Goal: Task Accomplishment & Management: Manage account settings

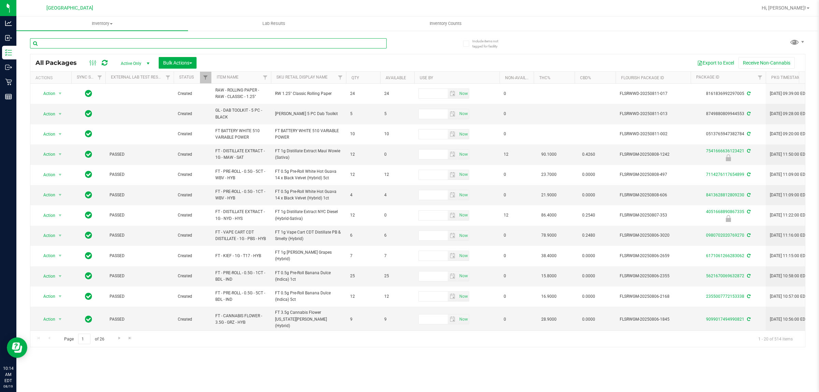
click at [114, 41] on input "text" at bounding box center [208, 43] width 356 height 10
type input "4251199774247272"
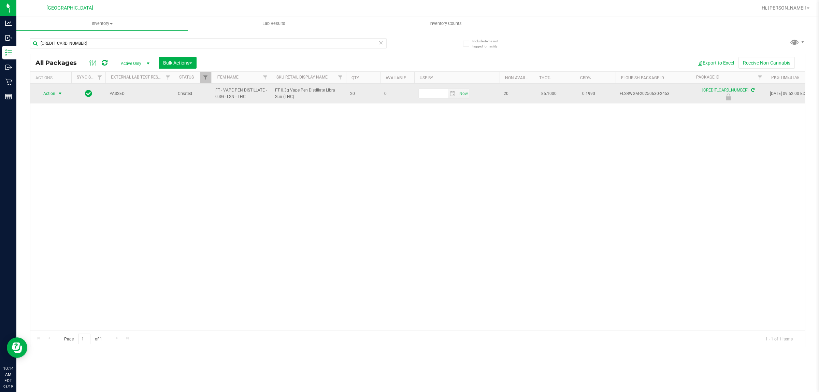
click at [61, 94] on span "select" at bounding box center [59, 93] width 5 height 5
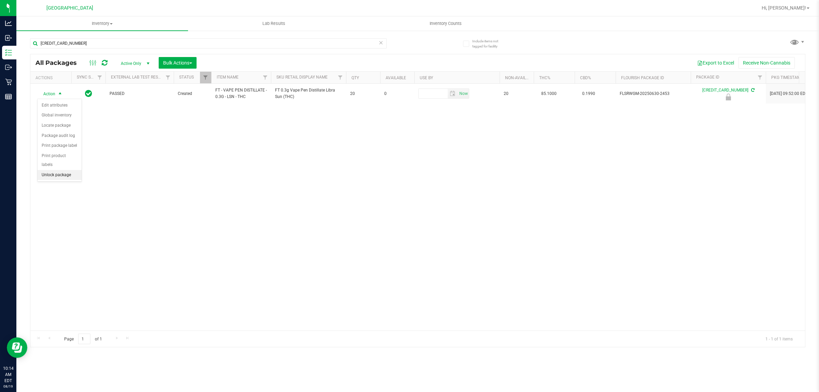
click at [60, 170] on li "Unlock package" at bounding box center [60, 175] width 44 height 10
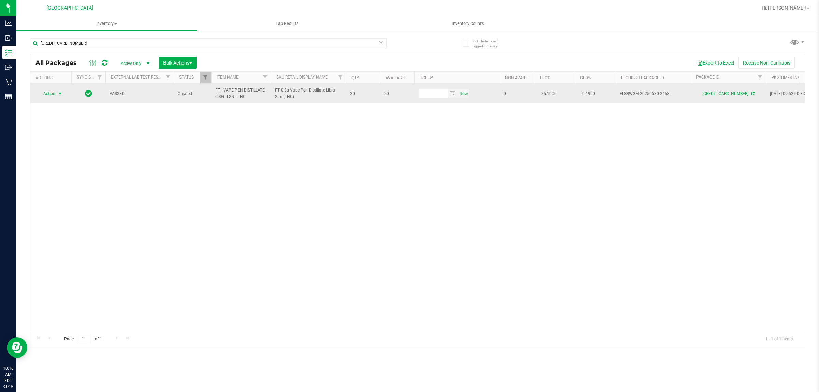
drag, startPoint x: 60, startPoint y: 97, endPoint x: 56, endPoint y: 96, distance: 4.5
click at [57, 97] on span "select" at bounding box center [60, 94] width 9 height 10
click at [56, 96] on span "select" at bounding box center [60, 94] width 9 height 10
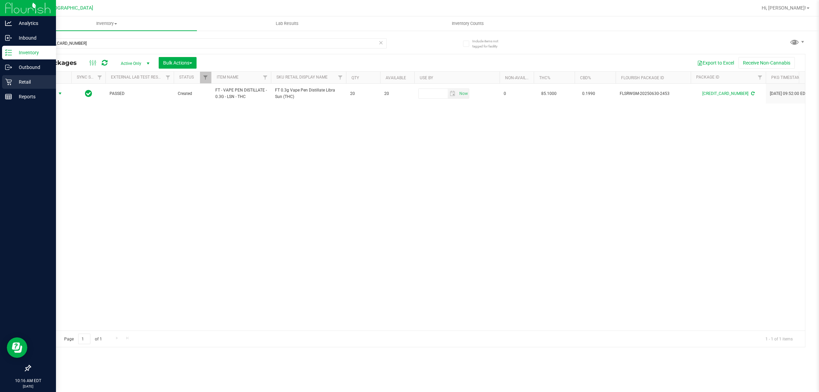
click at [24, 84] on p "Retail" at bounding box center [32, 82] width 41 height 8
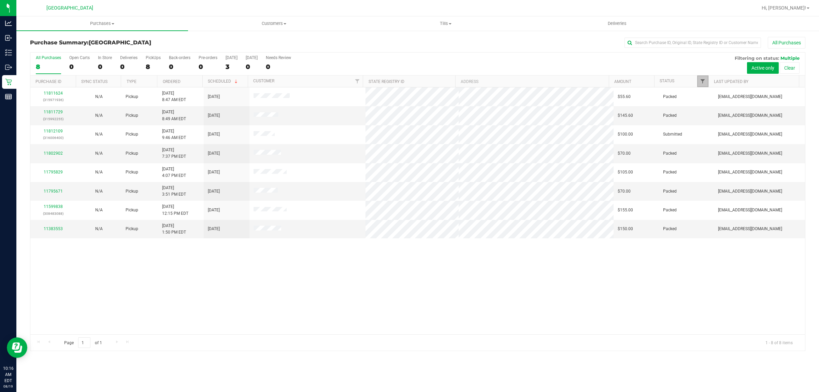
click at [700, 84] on span "Filter" at bounding box center [702, 80] width 5 height 5
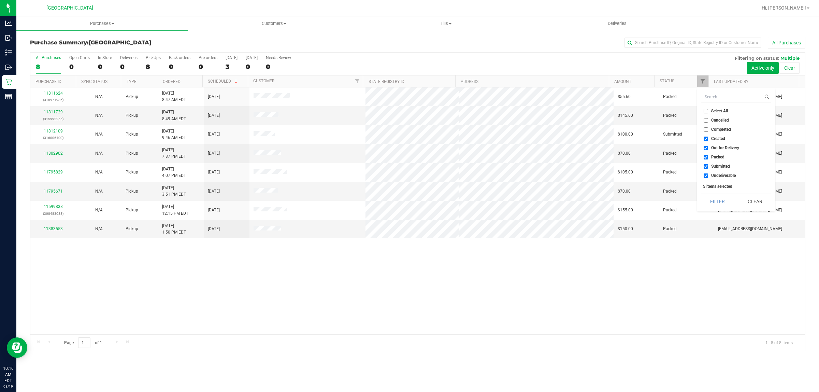
click at [705, 139] on input "Created" at bounding box center [705, 138] width 4 height 4
checkbox input "false"
click at [705, 148] on input "Out for Delivery" at bounding box center [705, 148] width 4 height 4
checkbox input "false"
click at [704, 158] on input "Packed" at bounding box center [705, 157] width 4 height 4
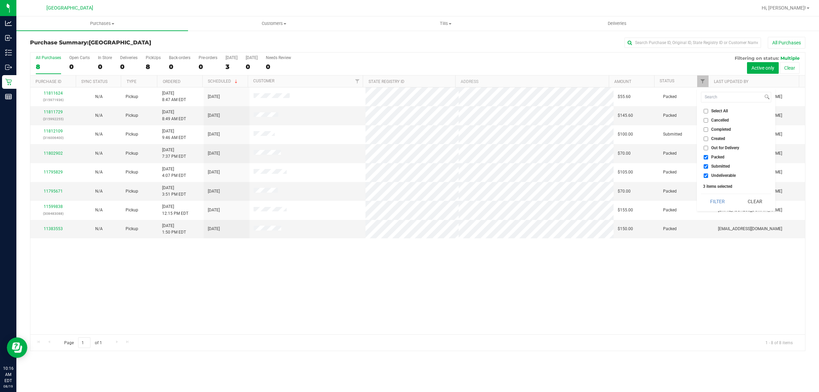
checkbox input "false"
click at [705, 174] on input "Undeliverable" at bounding box center [705, 175] width 4 height 4
checkbox input "false"
click at [715, 202] on button "Filter" at bounding box center [717, 201] width 33 height 15
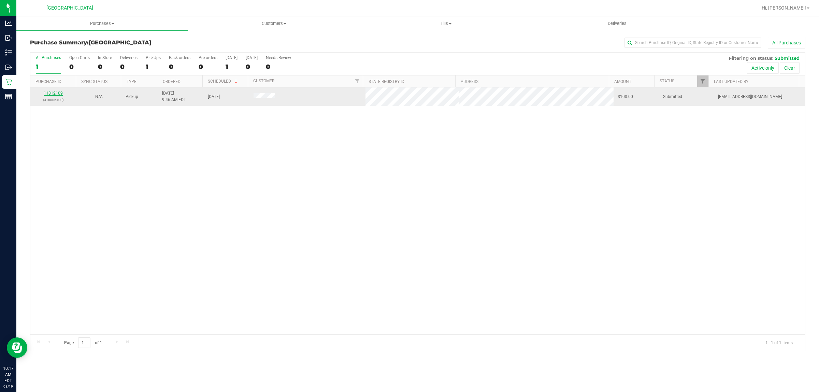
click at [52, 94] on link "11812109" at bounding box center [53, 93] width 19 height 5
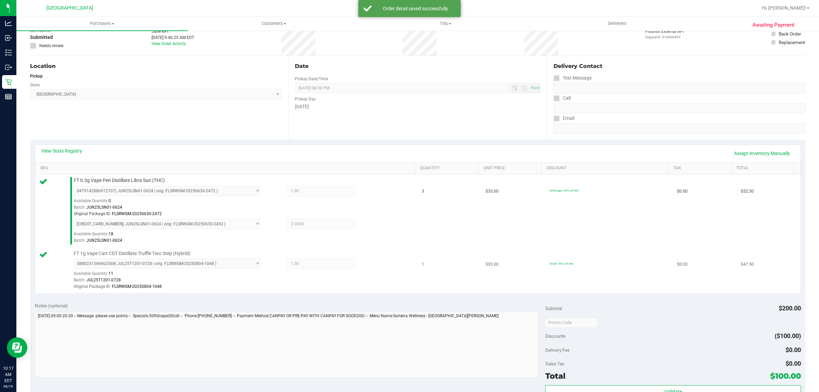
scroll to position [128, 0]
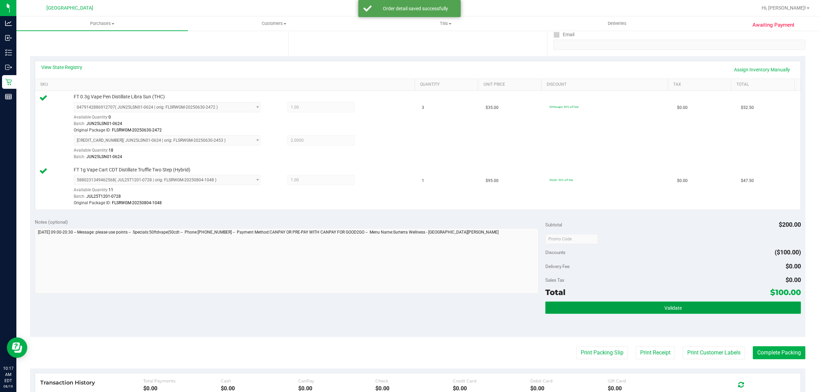
click at [634, 303] on button "Validate" at bounding box center [672, 307] width 255 height 12
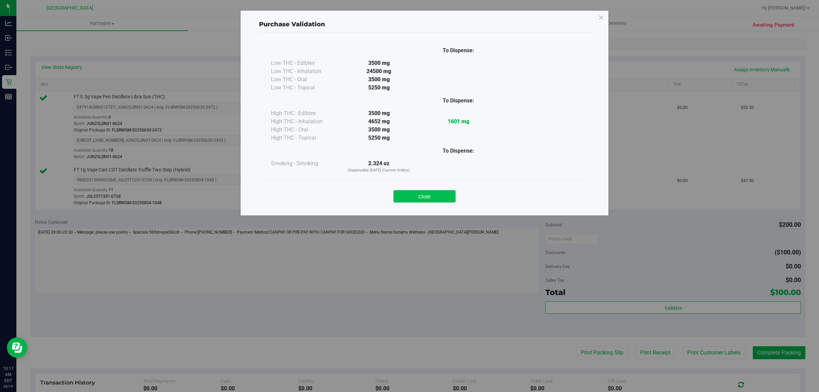
click at [429, 190] on button "Close" at bounding box center [424, 196] width 62 height 12
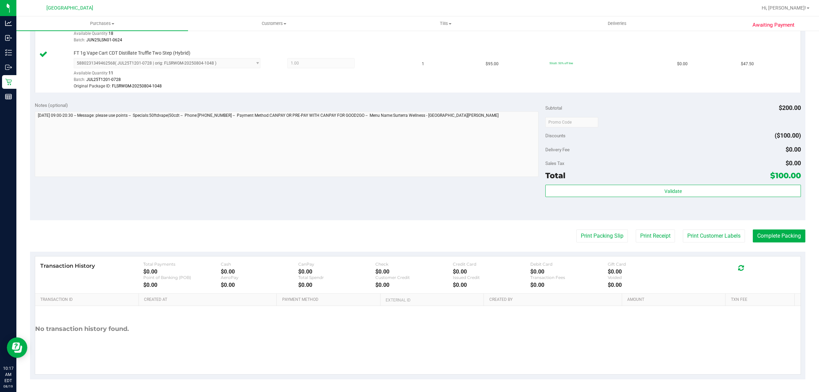
scroll to position [246, 0]
click at [589, 235] on button "Print Packing Slip" at bounding box center [601, 234] width 51 height 13
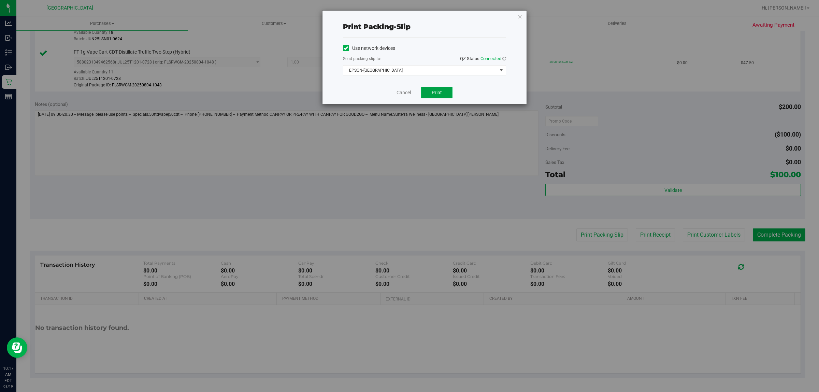
click at [426, 94] on button "Print" at bounding box center [436, 93] width 31 height 12
click at [399, 91] on link "Cancel" at bounding box center [403, 92] width 14 height 7
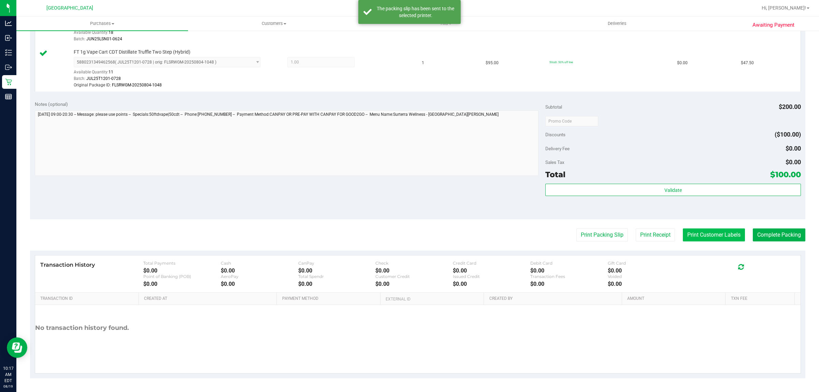
click at [705, 234] on button "Print Customer Labels" at bounding box center [713, 234] width 62 height 13
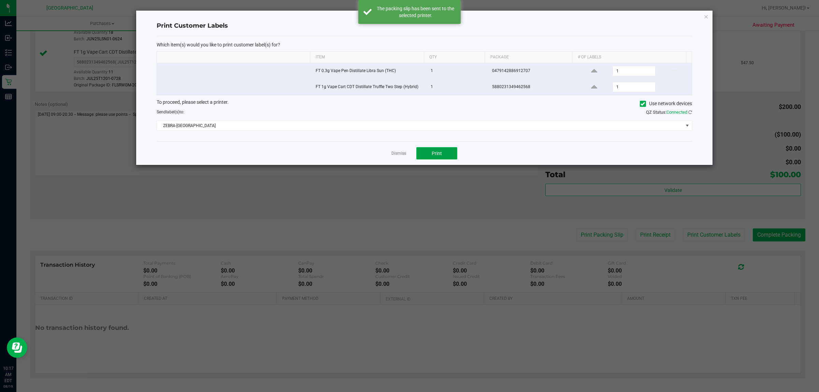
click at [431, 148] on button "Print" at bounding box center [436, 153] width 41 height 12
click at [401, 154] on link "Dismiss" at bounding box center [398, 153] width 15 height 6
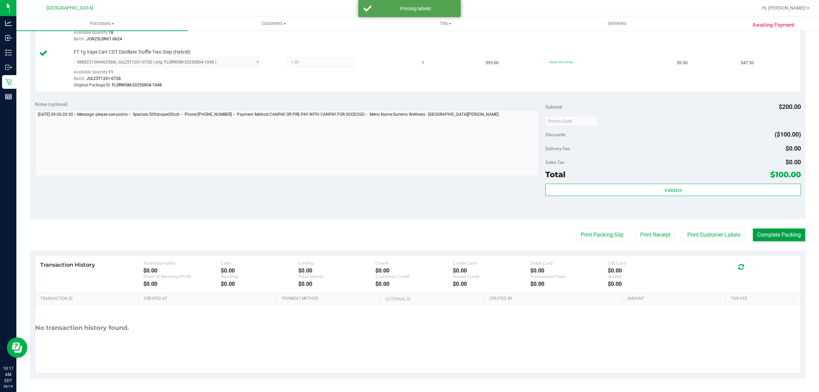
click at [773, 234] on button "Complete Packing" at bounding box center [778, 234] width 53 height 13
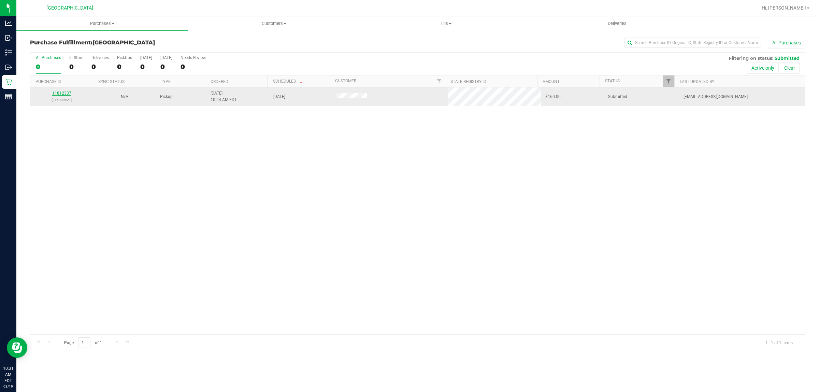
click at [60, 93] on link "11812337" at bounding box center [61, 93] width 19 height 5
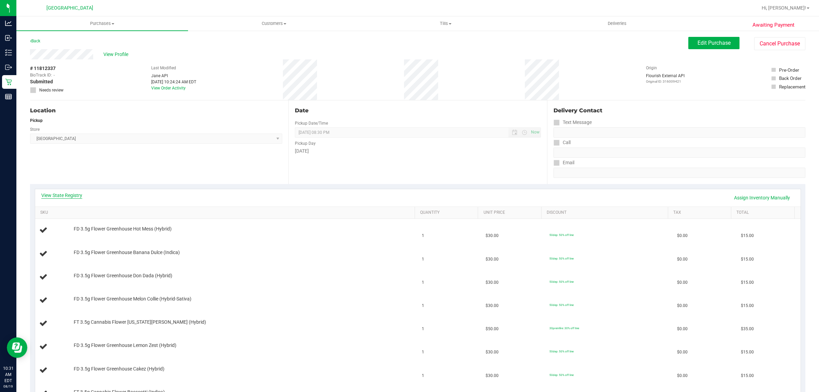
click at [64, 194] on link "View State Registry" at bounding box center [61, 195] width 41 height 7
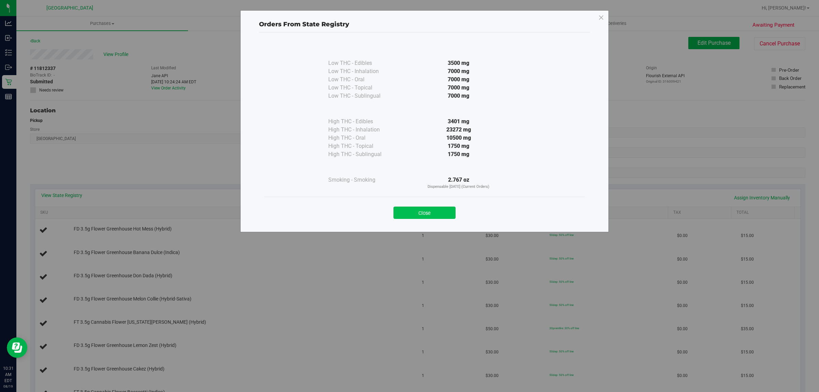
click at [429, 219] on button "Close" at bounding box center [424, 212] width 62 height 12
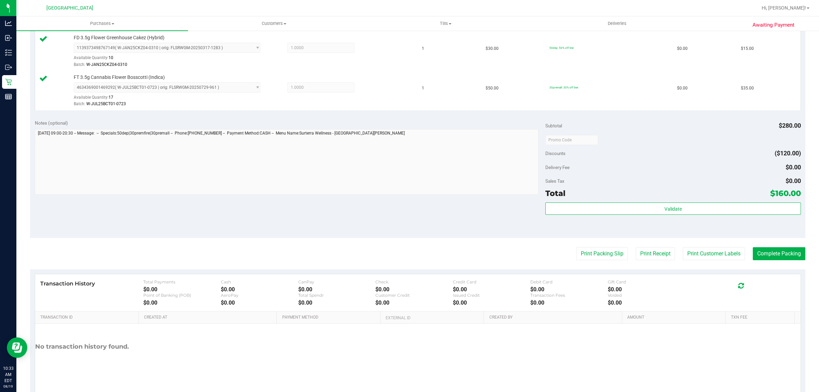
scroll to position [450, 0]
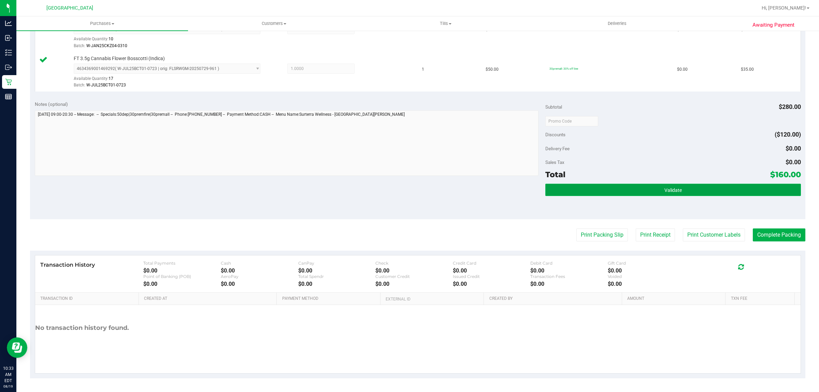
click at [586, 191] on button "Validate" at bounding box center [672, 189] width 255 height 12
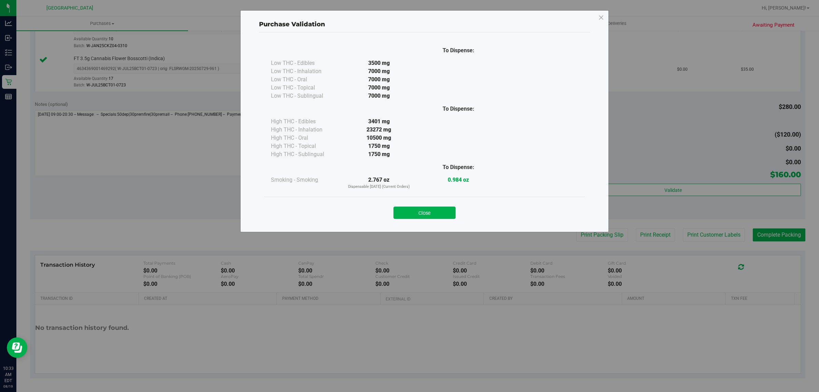
click at [416, 220] on div "Close" at bounding box center [424, 210] width 321 height 28
click at [425, 208] on button "Close" at bounding box center [424, 212] width 62 height 12
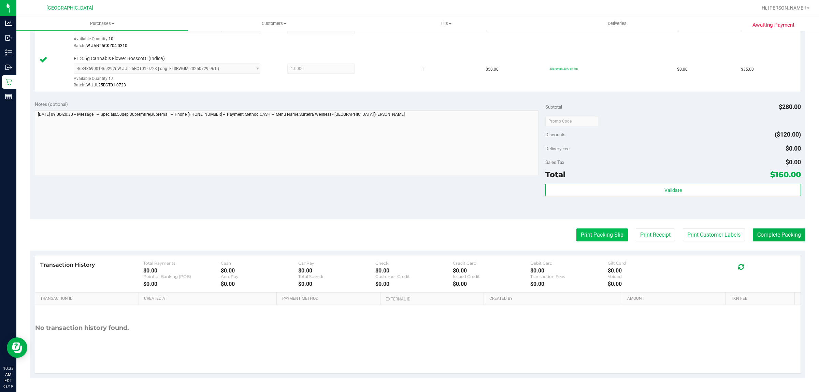
click at [579, 234] on button "Print Packing Slip" at bounding box center [601, 234] width 51 height 13
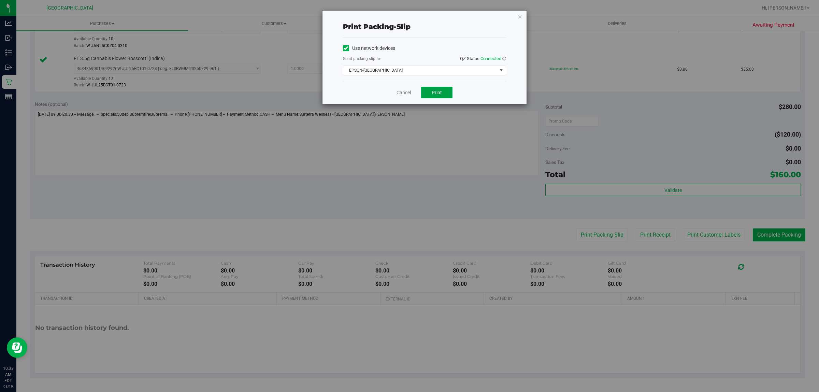
click at [436, 92] on span "Print" at bounding box center [436, 92] width 10 height 5
click at [404, 94] on link "Cancel" at bounding box center [403, 92] width 14 height 7
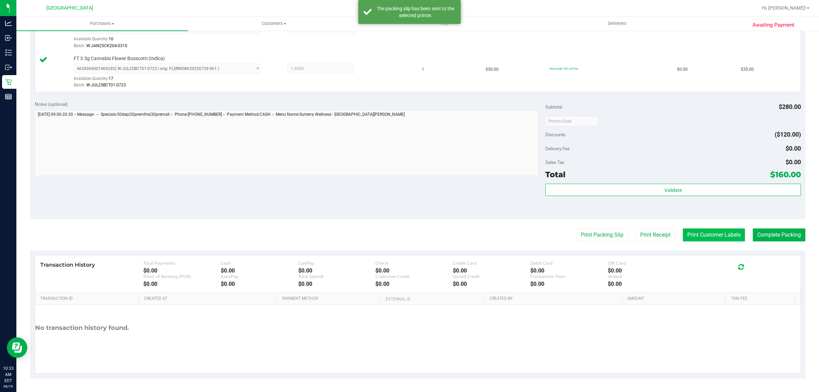
click at [706, 236] on button "Print Customer Labels" at bounding box center [713, 234] width 62 height 13
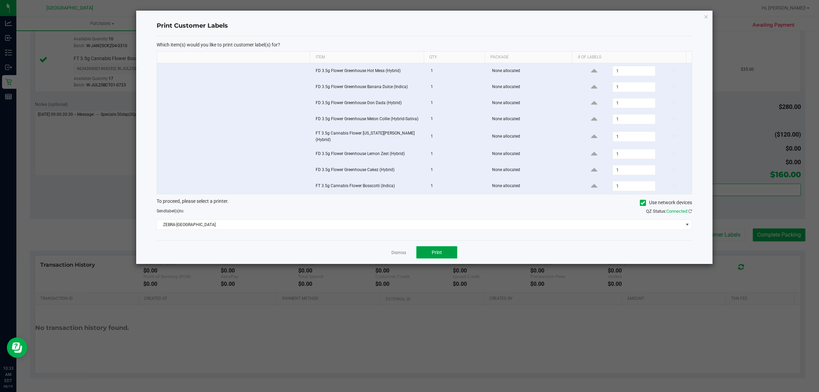
click at [436, 251] on span "Print" at bounding box center [436, 251] width 10 height 5
click at [396, 253] on link "Dismiss" at bounding box center [398, 253] width 15 height 6
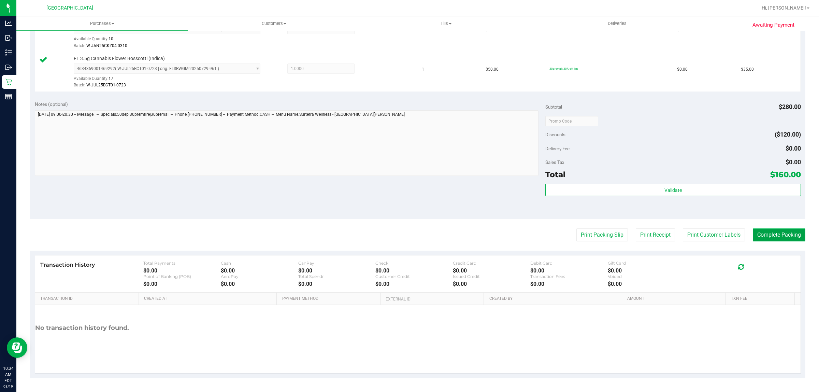
click at [763, 234] on button "Complete Packing" at bounding box center [778, 234] width 53 height 13
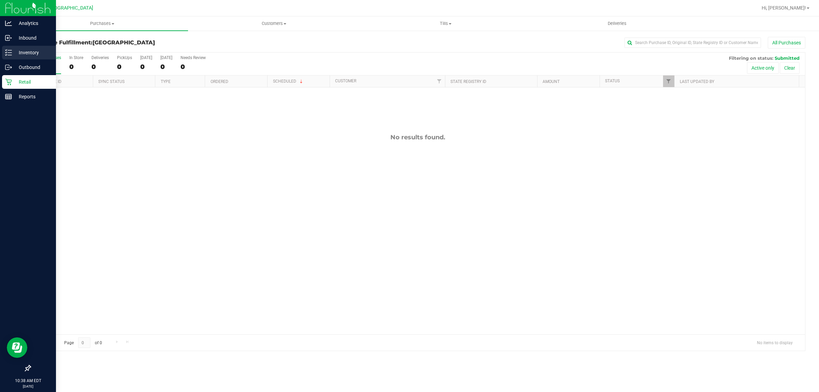
click at [26, 53] on p "Inventory" at bounding box center [32, 52] width 41 height 8
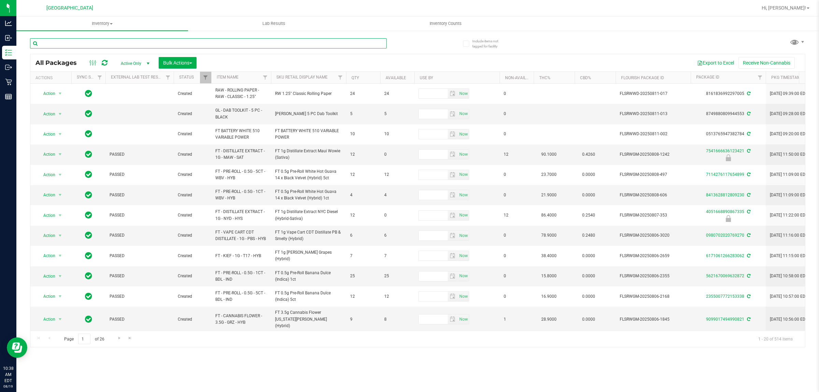
click at [98, 43] on input "text" at bounding box center [208, 43] width 356 height 10
type input "9587714727513179"
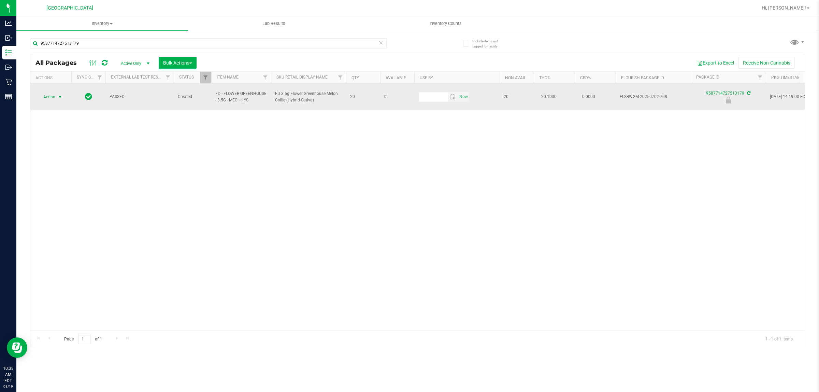
click at [45, 92] on span "Action" at bounding box center [46, 97] width 18 height 10
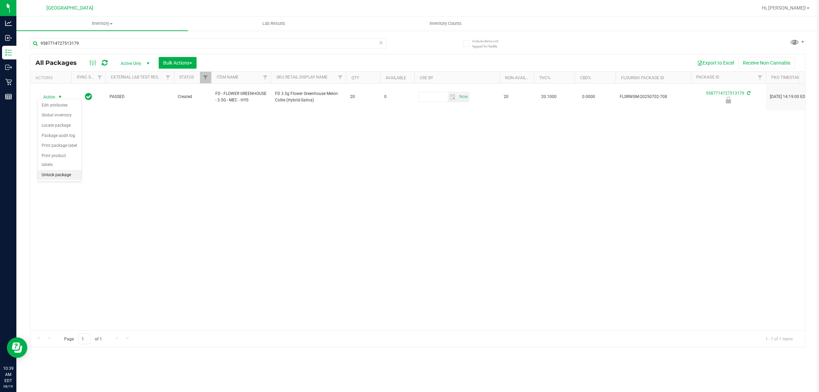
click at [53, 170] on li "Unlock package" at bounding box center [60, 175] width 44 height 10
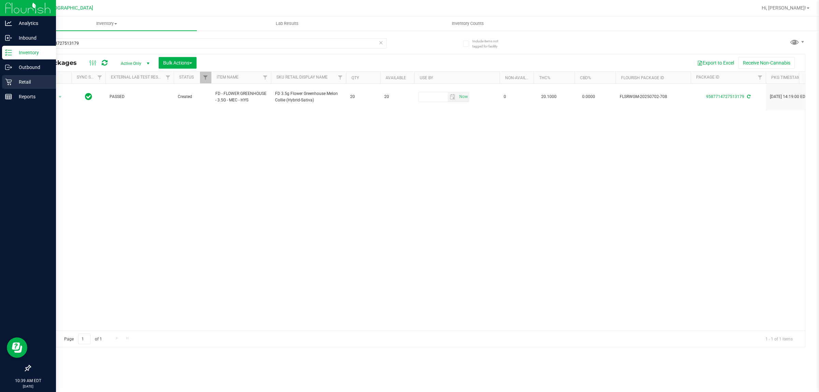
click at [18, 81] on p "Retail" at bounding box center [32, 82] width 41 height 8
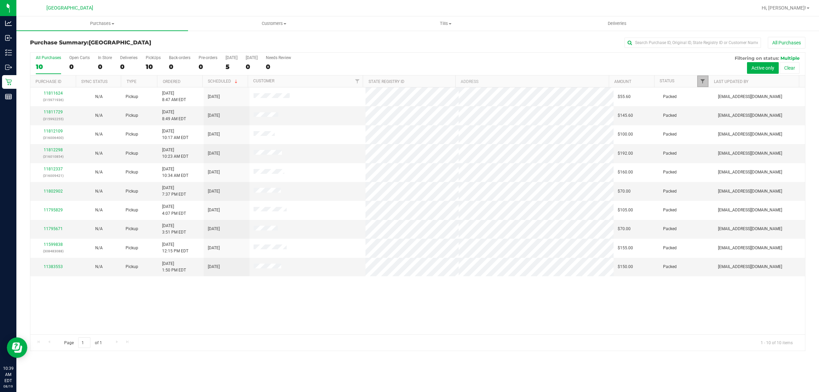
click at [701, 83] on span "Filter" at bounding box center [702, 80] width 5 height 5
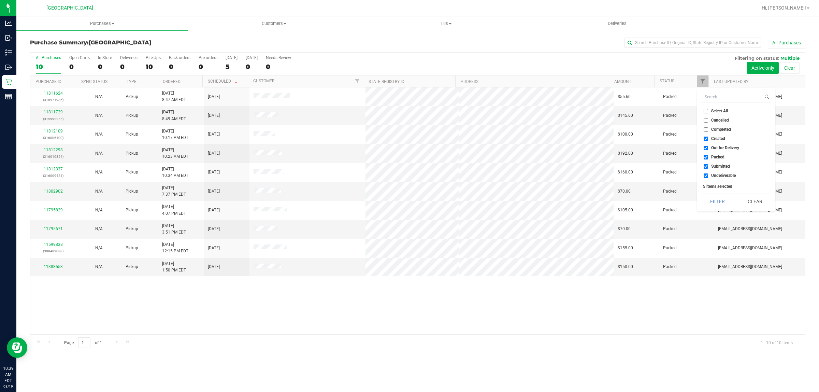
click at [706, 140] on input "Created" at bounding box center [705, 138] width 4 height 4
checkbox input "false"
click at [704, 147] on input "Out for Delivery" at bounding box center [705, 148] width 4 height 4
checkbox input "false"
click at [704, 158] on input "Packed" at bounding box center [705, 157] width 4 height 4
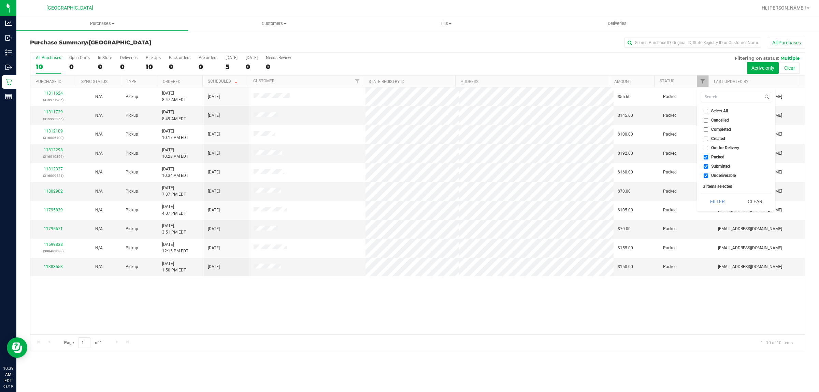
checkbox input "false"
click at [706, 174] on input "Undeliverable" at bounding box center [705, 175] width 4 height 4
checkbox input "false"
click at [715, 197] on button "Filter" at bounding box center [717, 201] width 33 height 15
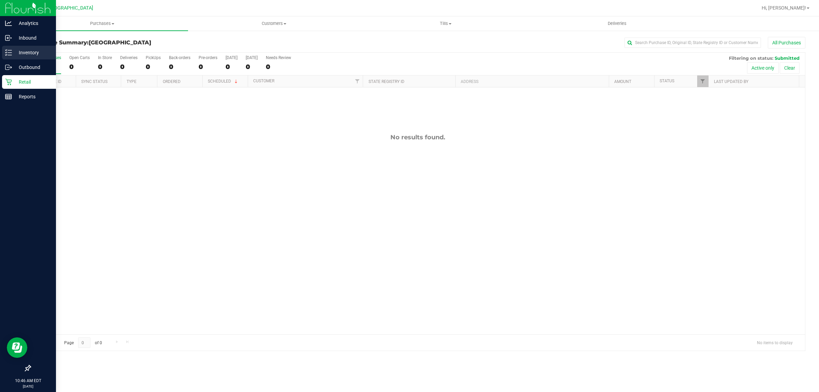
click at [8, 48] on div "Inventory" at bounding box center [29, 53] width 54 height 14
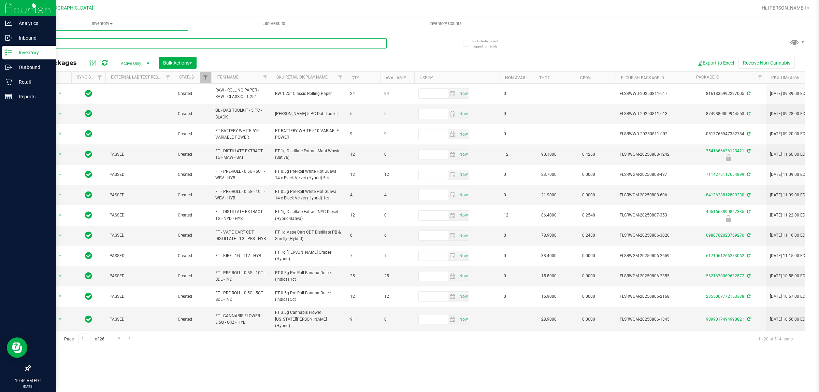
click at [98, 40] on input "text" at bounding box center [208, 43] width 356 height 10
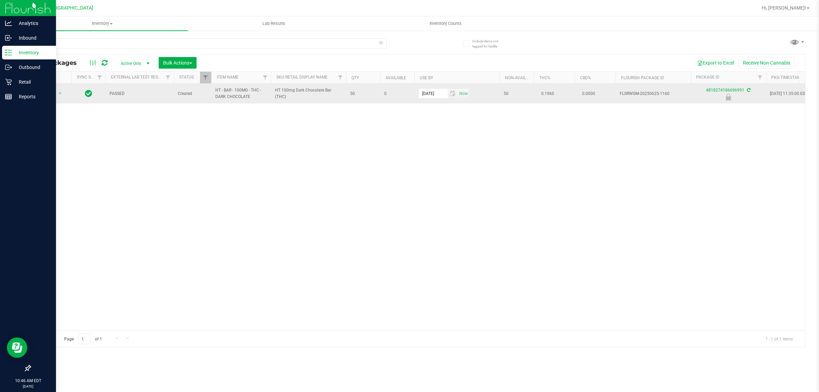
click at [216, 96] on span "HT - BAR - 100MG - THC - DARK CHOCOLATE" at bounding box center [240, 93] width 51 height 13
copy tr "HT - BAR - 100MG - THC - DARK CHOCOLATE"
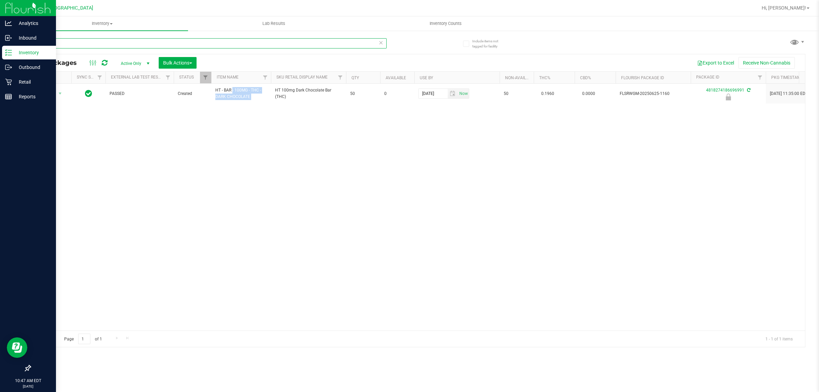
click at [122, 38] on input "-1160" at bounding box center [208, 43] width 356 height 10
paste input "HT - BAR - 100MG - THC - DARK CHOCOLATE"
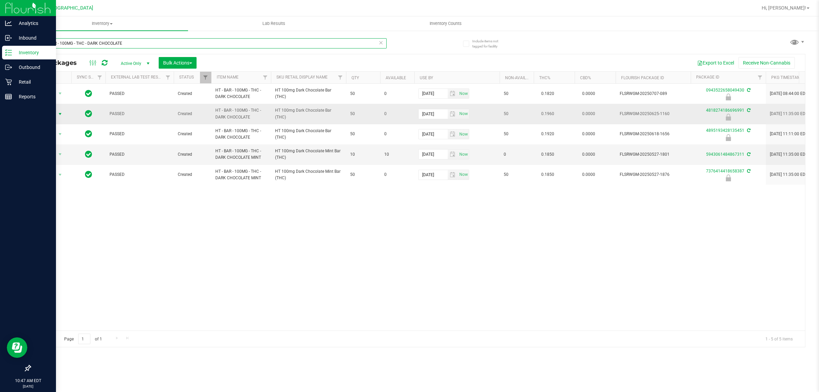
type input "HT - BAR - 100MG - THC - DARK CHOCOLATE"
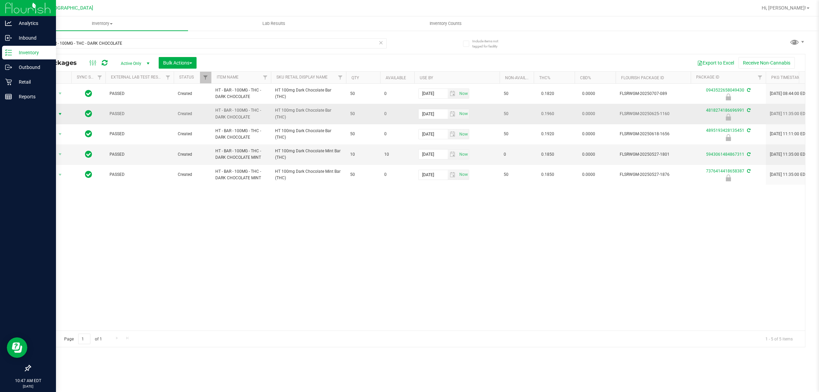
click at [51, 116] on span "Action" at bounding box center [46, 114] width 18 height 10
click at [52, 190] on li "Unlock package" at bounding box center [60, 195] width 44 height 10
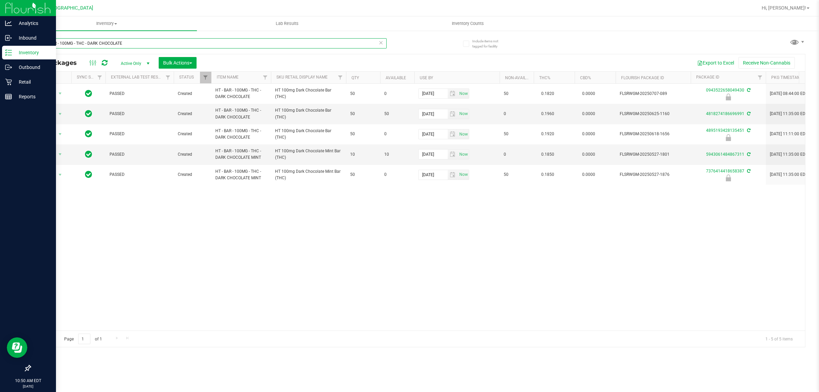
drag, startPoint x: 152, startPoint y: 42, endPoint x: 0, endPoint y: -7, distance: 159.3
click at [0, 0] on html "Analytics Inbound Inventory Outbound Retail Reports 10:50 AM EDT 08/19/2025 08/…" at bounding box center [409, 196] width 819 height 392
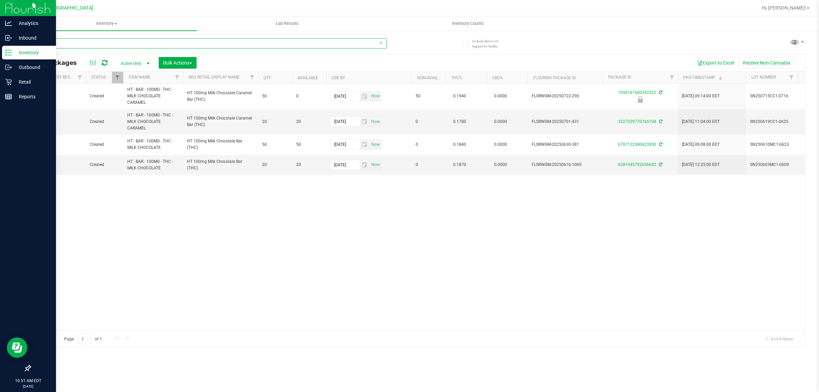
scroll to position [0, 89]
drag, startPoint x: 69, startPoint y: 44, endPoint x: 0, endPoint y: 6, distance: 78.8
click at [0, 27] on div "Analytics Inbound Inventory Outbound Retail Reports 10:53 AM EDT 08/19/2025 08/…" at bounding box center [409, 196] width 819 height 392
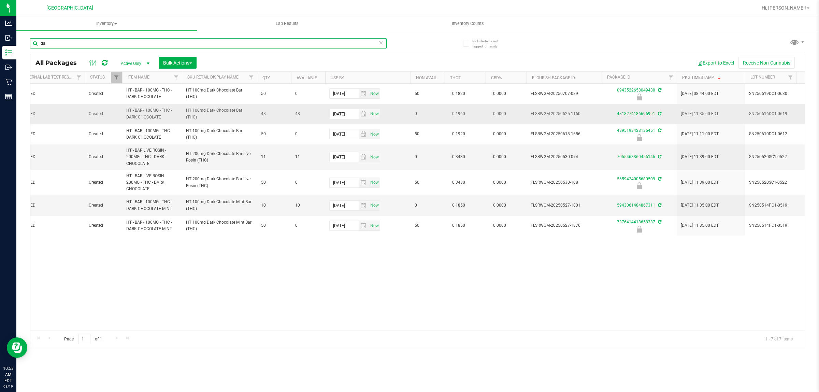
type input "d"
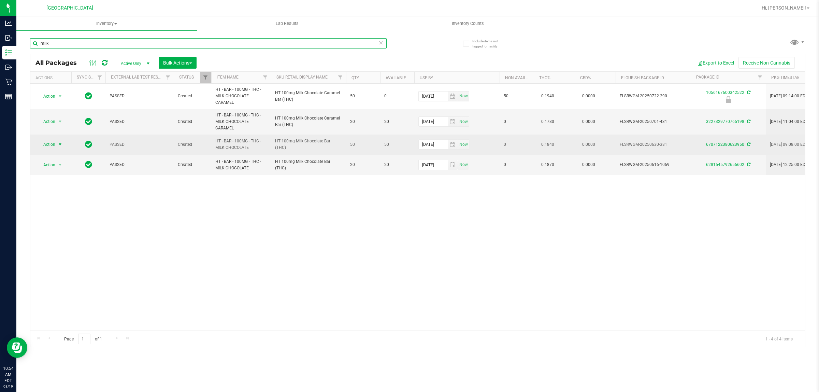
type input "milk"
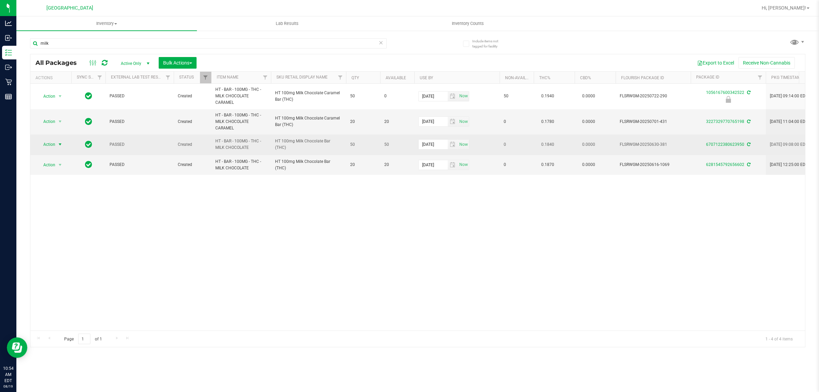
click at [50, 142] on span "Action" at bounding box center [46, 144] width 18 height 10
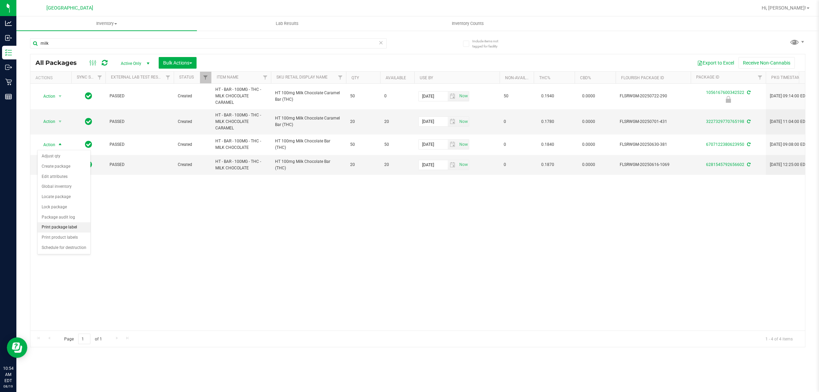
click at [57, 232] on li "Print package label" at bounding box center [64, 227] width 53 height 10
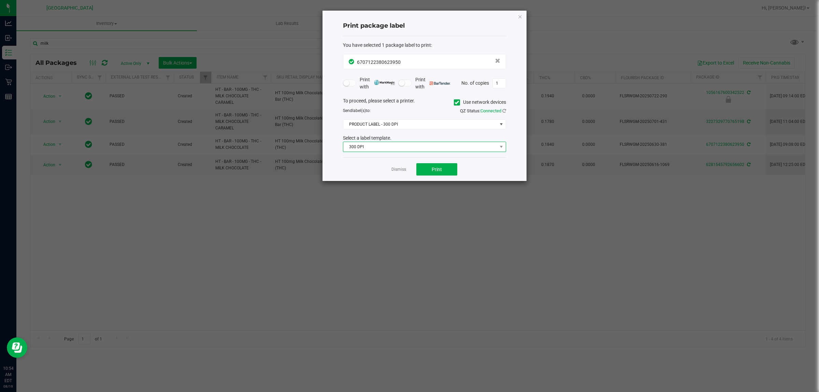
click at [376, 147] on span "300 DPI" at bounding box center [420, 147] width 154 height 10
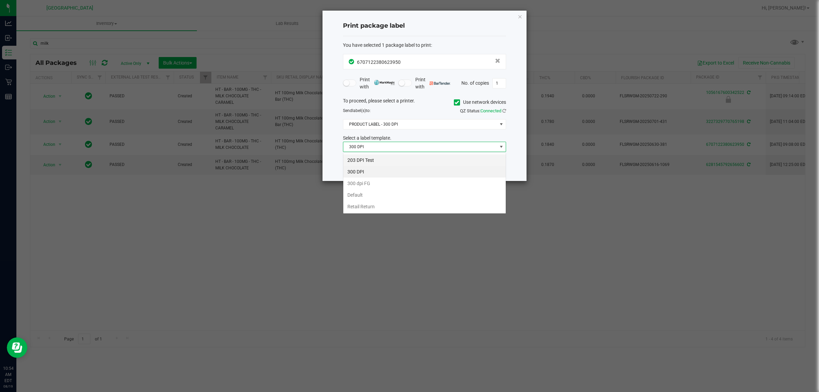
scroll to position [11, 163]
click at [358, 207] on li "Retail Return" at bounding box center [424, 207] width 162 height 12
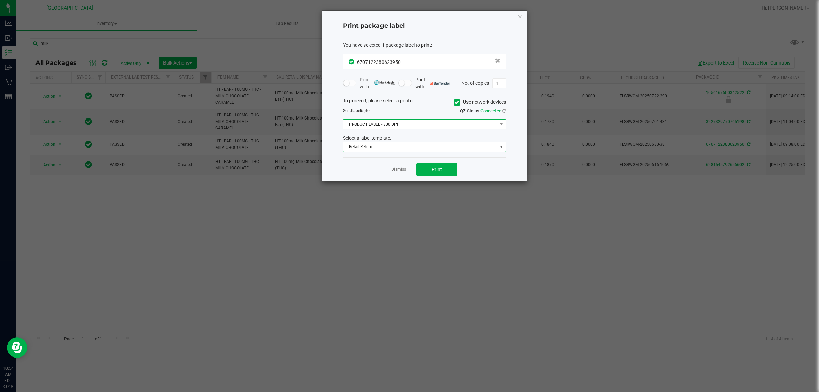
click at [386, 123] on span "PRODUCT LABEL - 300 DPI" at bounding box center [420, 124] width 154 height 10
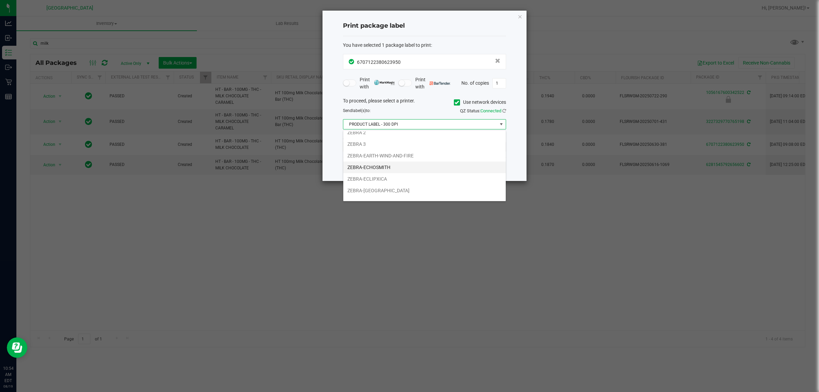
scroll to position [26, 0]
click at [364, 183] on li "ZEBRA-ECUADOR" at bounding box center [424, 182] width 162 height 12
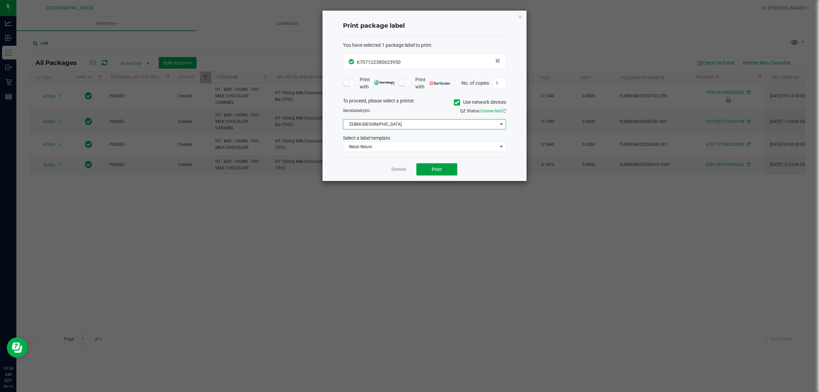
click at [425, 166] on button "Print" at bounding box center [436, 169] width 41 height 12
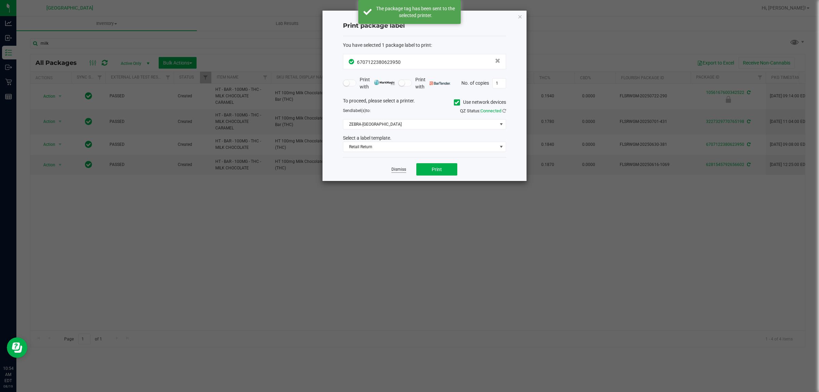
click at [400, 171] on link "Dismiss" at bounding box center [398, 169] width 15 height 6
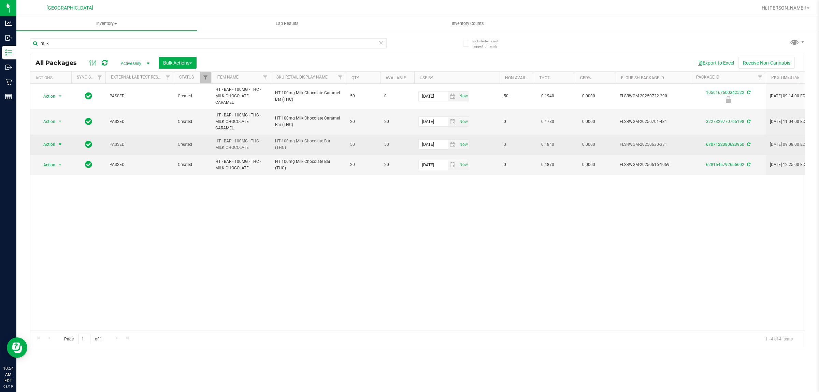
click at [46, 144] on span "Action" at bounding box center [46, 144] width 18 height 10
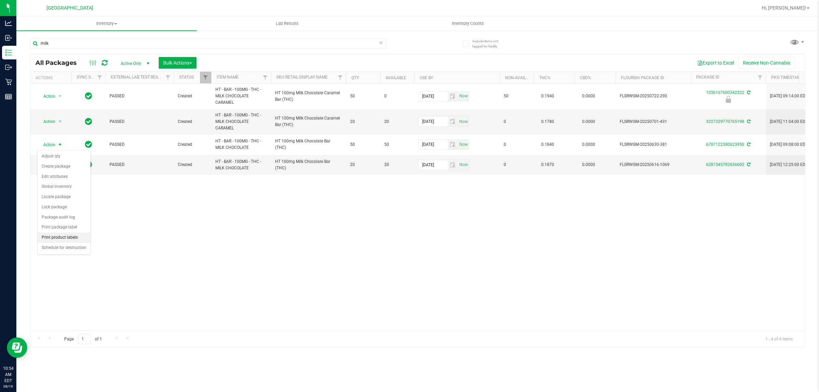
click at [66, 239] on li "Print product labels" at bounding box center [64, 237] width 53 height 10
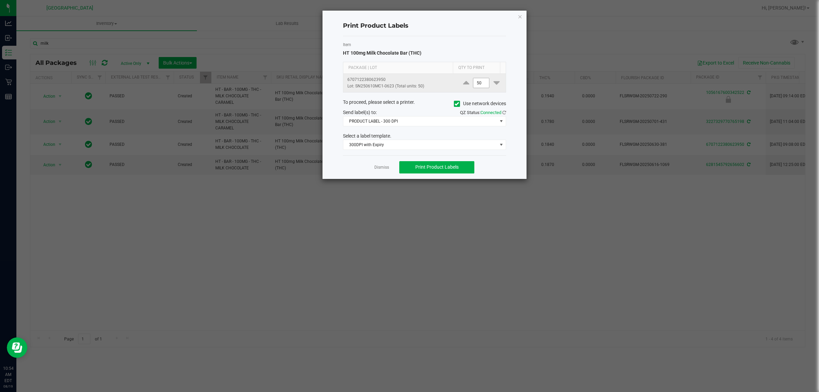
click at [476, 82] on input "50" at bounding box center [481, 83] width 16 height 10
type input "1"
click at [384, 123] on span "PRODUCT LABEL - 300 DPI" at bounding box center [420, 121] width 154 height 10
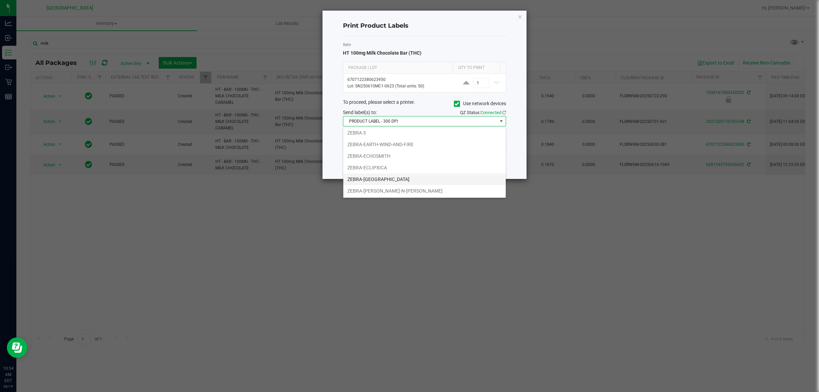
click at [376, 175] on li "ZEBRA-ECUADOR" at bounding box center [424, 179] width 162 height 12
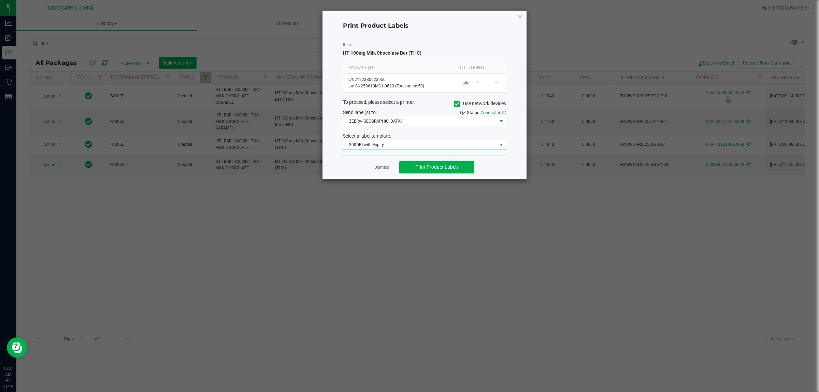
click at [372, 150] on span "300DPI with Expiry" at bounding box center [424, 144] width 163 height 10
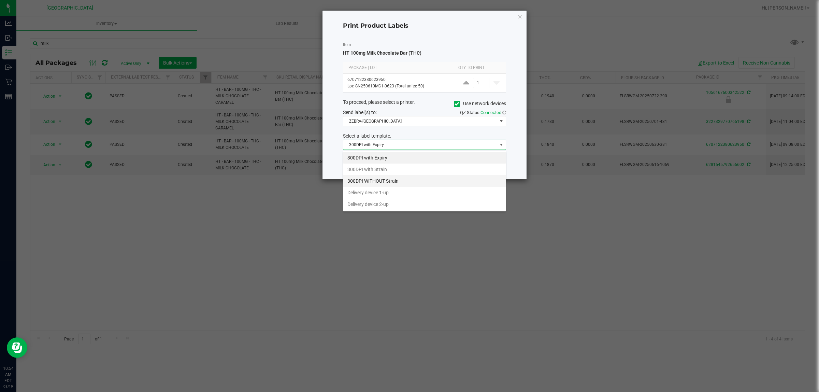
scroll to position [11, 163]
click at [384, 170] on li "300DPI with Strain" at bounding box center [424, 169] width 162 height 12
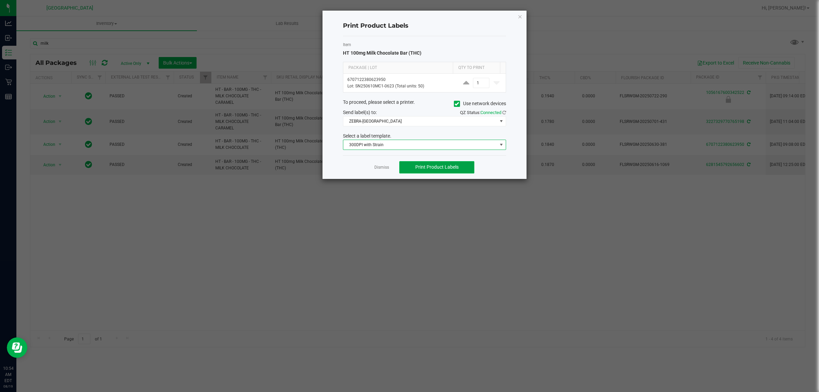
click at [429, 164] on span "Print Product Labels" at bounding box center [436, 166] width 43 height 5
click at [374, 147] on span "300DPI with Strain" at bounding box center [420, 145] width 154 height 10
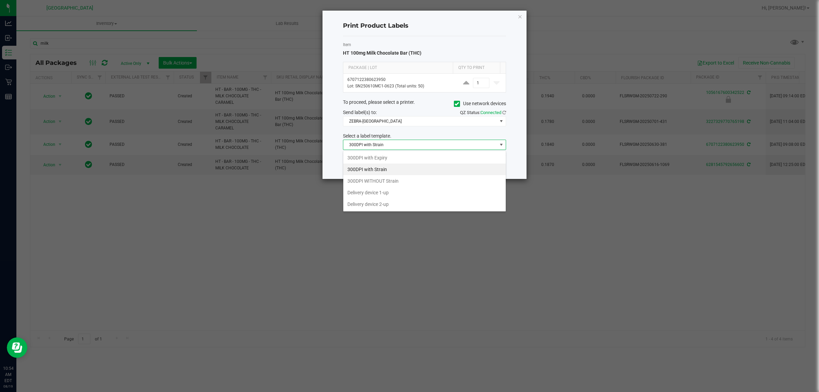
click at [395, 231] on ngb-modal-window "Print Product Labels Item HT 100mg Milk Chocolate Bar (THC) Package | Lot Qty t…" at bounding box center [412, 196] width 824 height 392
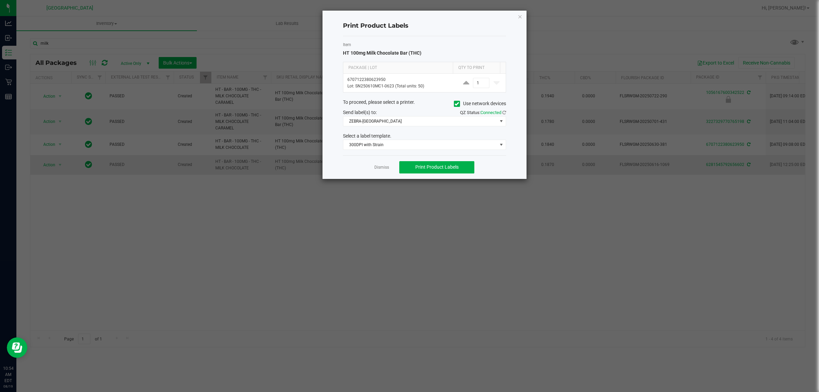
click at [379, 166] on link "Dismiss" at bounding box center [381, 167] width 15 height 6
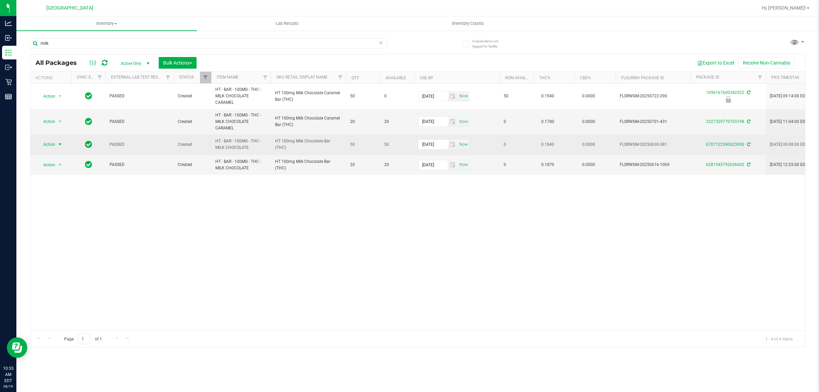
click at [50, 143] on span "Action" at bounding box center [46, 144] width 18 height 10
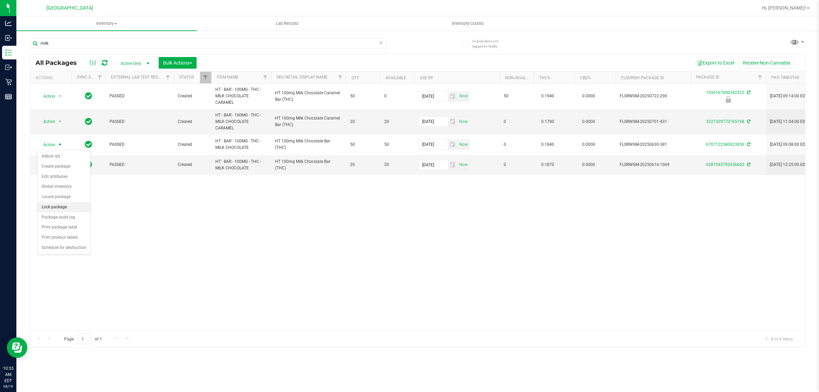
click at [57, 207] on li "Lock package" at bounding box center [64, 207] width 53 height 10
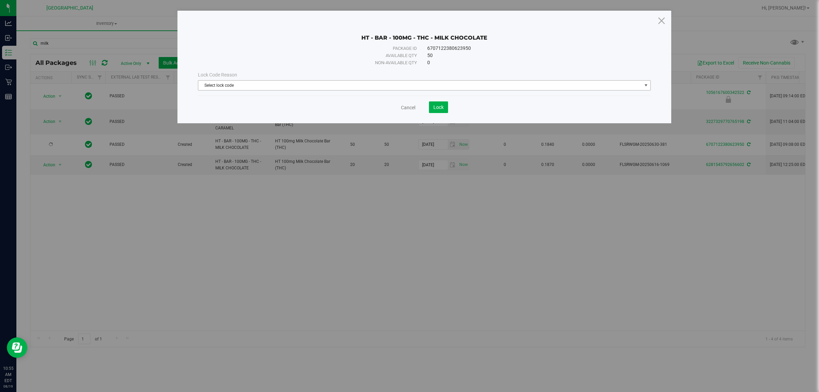
click at [225, 85] on span "Select lock code" at bounding box center [419, 85] width 443 height 10
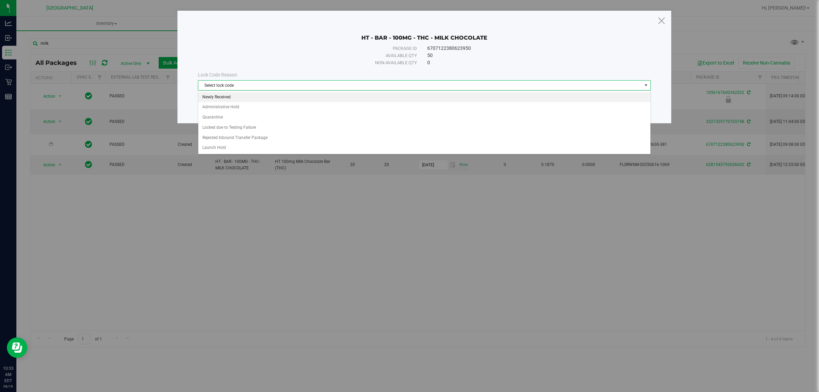
click at [215, 94] on li "Newly Received" at bounding box center [424, 97] width 452 height 10
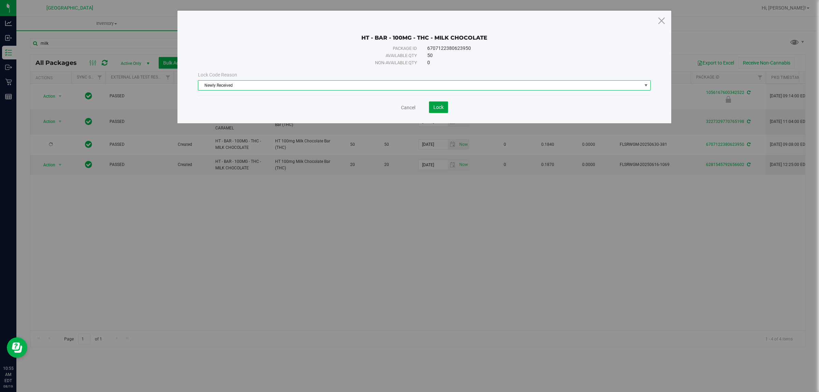
click at [432, 107] on button "Lock" at bounding box center [438, 107] width 19 height 12
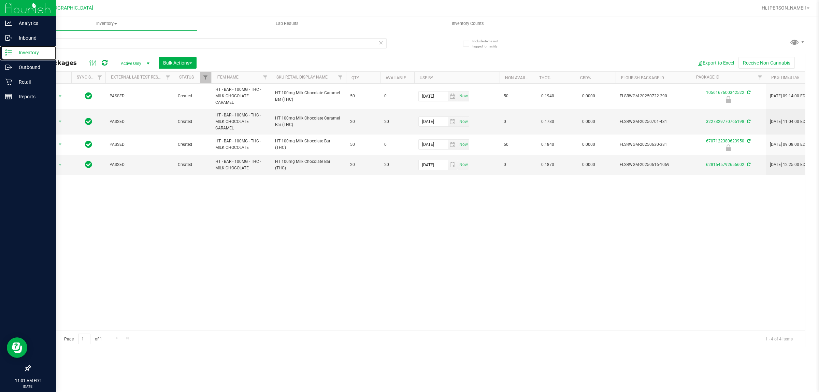
drag, startPoint x: 0, startPoint y: 82, endPoint x: 0, endPoint y: 174, distance: 91.7
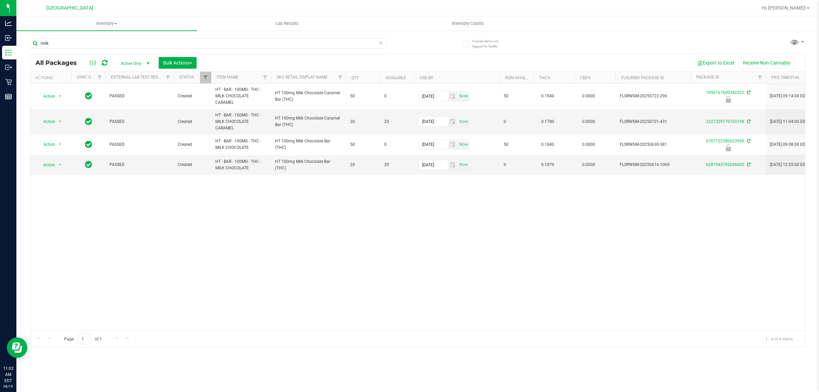
drag, startPoint x: 0, startPoint y: 174, endPoint x: 310, endPoint y: 236, distance: 316.5
click at [310, 236] on div "Action Action Edit attributes Global inventory Locate package Package audit log…" at bounding box center [417, 207] width 774 height 247
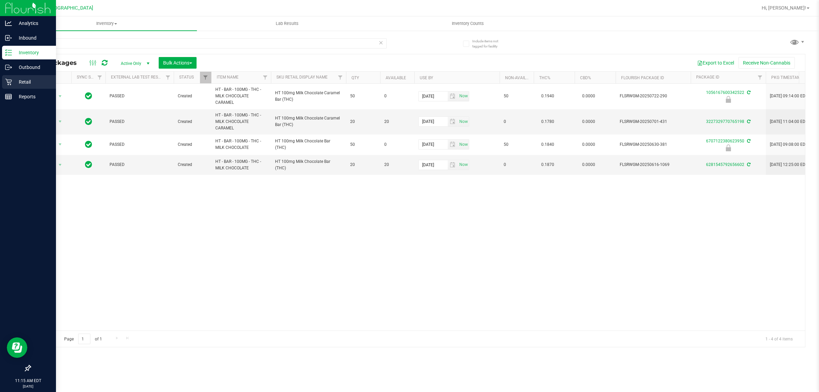
click at [25, 86] on p "Retail" at bounding box center [32, 82] width 41 height 8
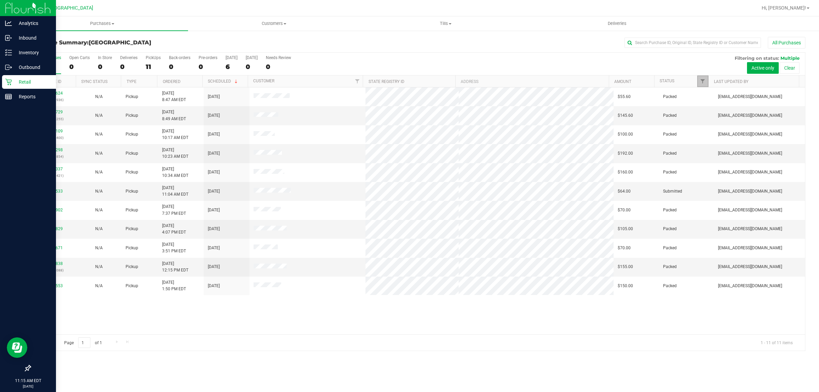
click at [701, 85] on link "Filter" at bounding box center [702, 81] width 11 height 12
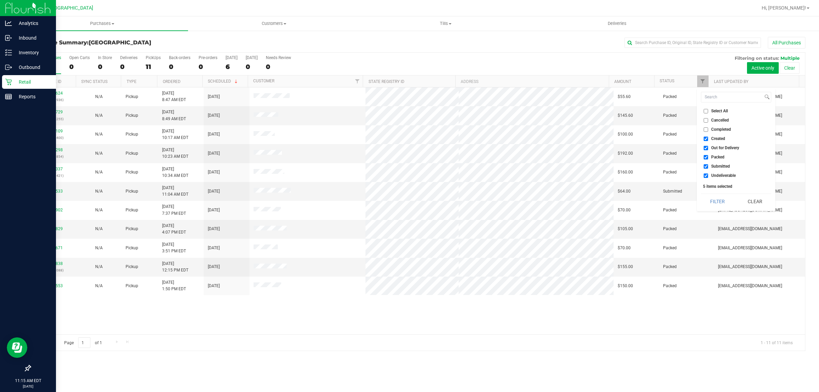
click at [705, 139] on input "Created" at bounding box center [705, 138] width 4 height 4
checkbox input "false"
click at [704, 149] on input "Out for Delivery" at bounding box center [705, 148] width 4 height 4
checkbox input "false"
click at [704, 156] on input "Packed" at bounding box center [705, 157] width 4 height 4
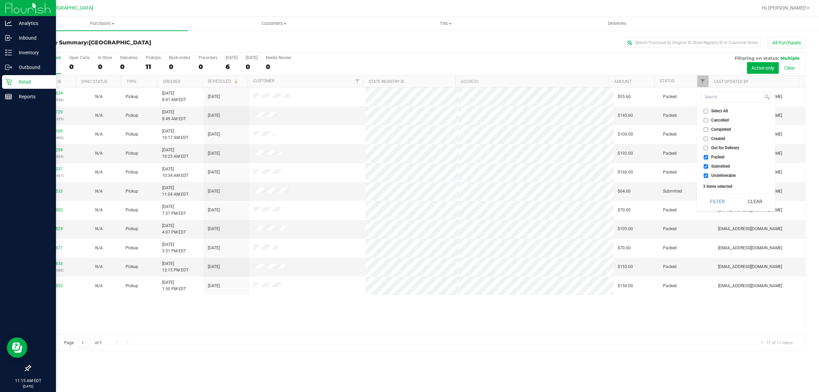
checkbox input "false"
click at [706, 174] on input "Undeliverable" at bounding box center [705, 175] width 4 height 4
checkbox input "false"
click at [723, 200] on button "Filter" at bounding box center [717, 201] width 33 height 15
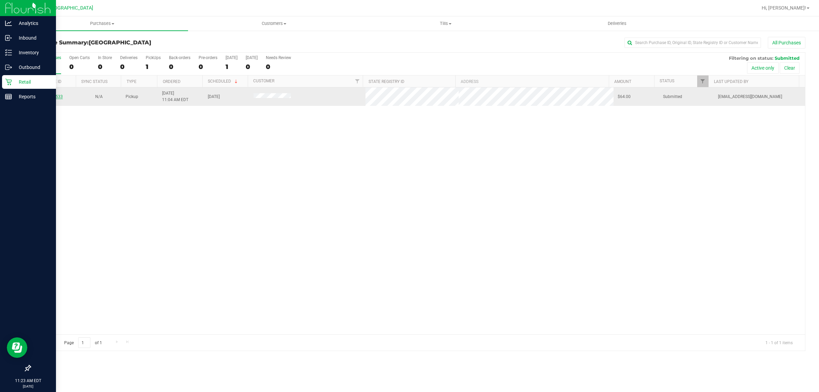
click at [50, 99] on link "11812533" at bounding box center [53, 96] width 19 height 5
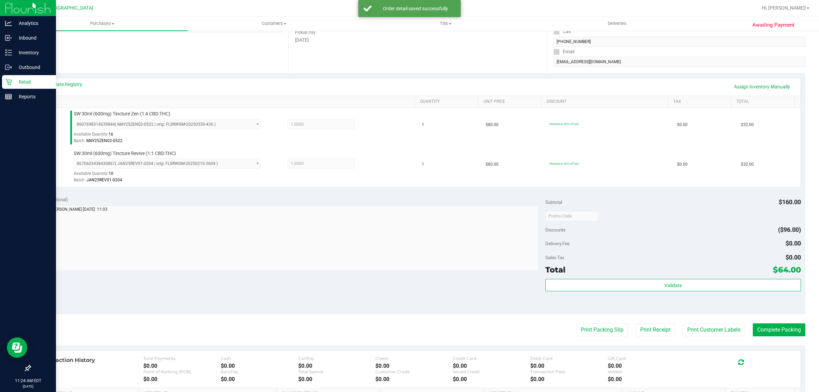
scroll to position [205, 0]
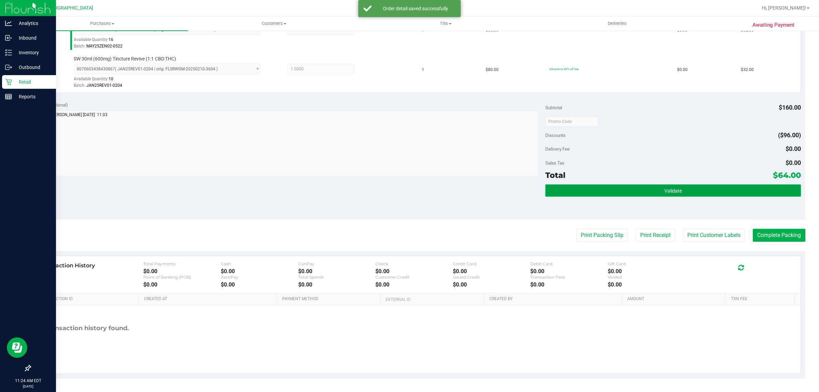
click at [680, 192] on button "Validate" at bounding box center [672, 190] width 255 height 12
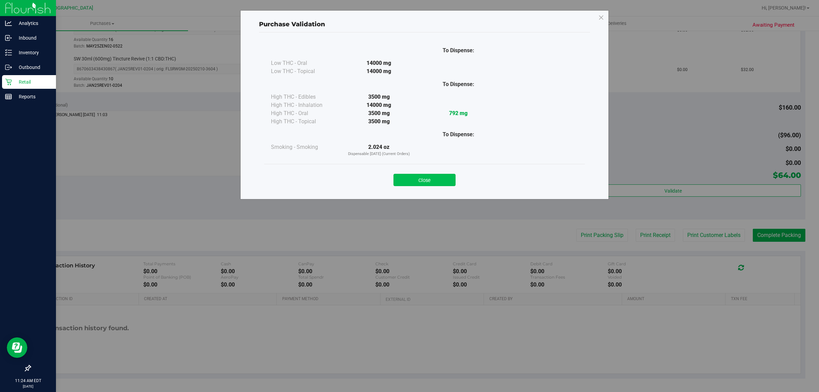
click at [396, 178] on button "Close" at bounding box center [424, 180] width 62 height 12
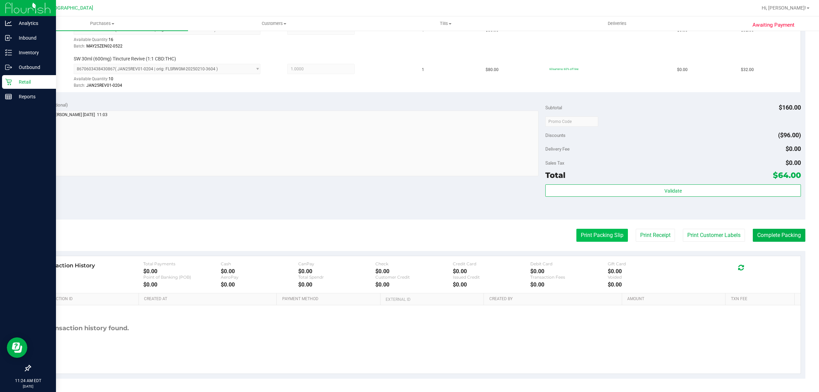
click at [589, 234] on button "Print Packing Slip" at bounding box center [601, 235] width 51 height 13
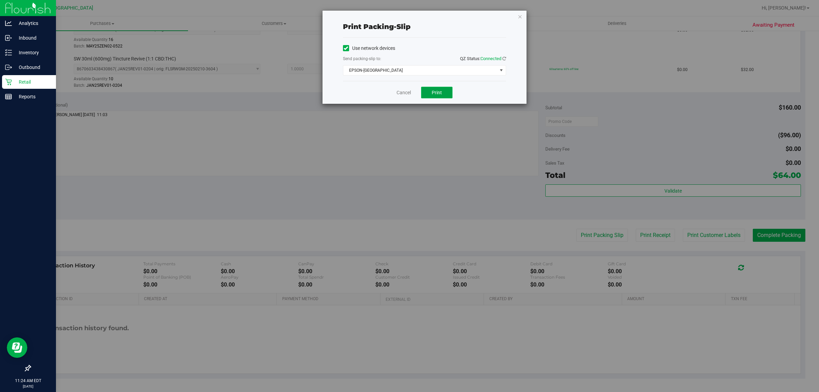
click at [436, 93] on span "Print" at bounding box center [436, 92] width 10 height 5
click at [405, 92] on link "Cancel" at bounding box center [403, 92] width 14 height 7
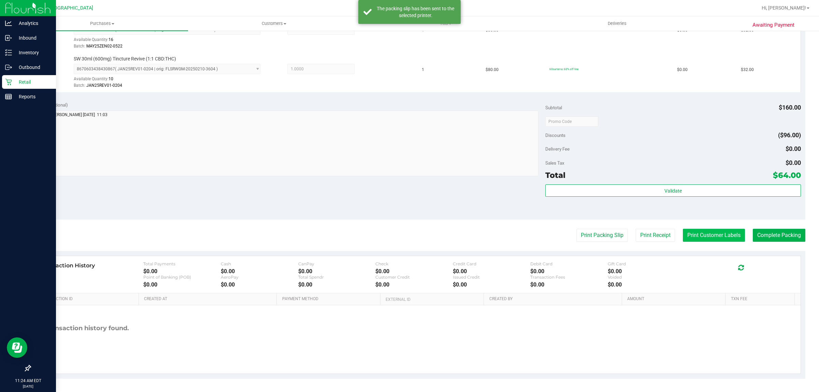
click at [704, 234] on button "Print Customer Labels" at bounding box center [713, 235] width 62 height 13
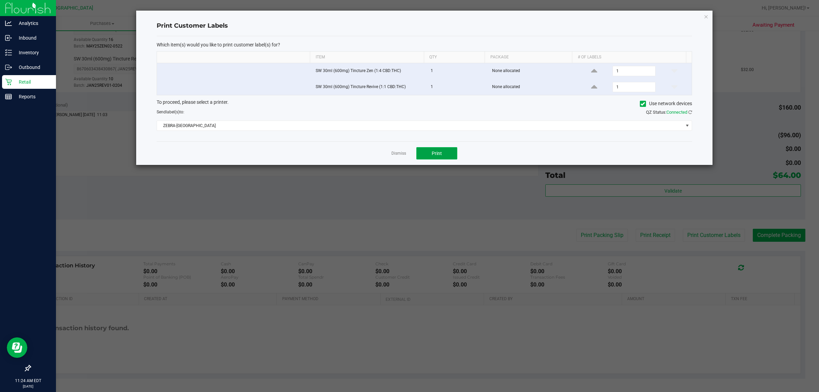
click at [427, 153] on button "Print" at bounding box center [436, 153] width 41 height 12
click at [402, 160] on div "Dismiss Print" at bounding box center [424, 153] width 535 height 24
click at [398, 156] on link "Dismiss" at bounding box center [398, 153] width 15 height 6
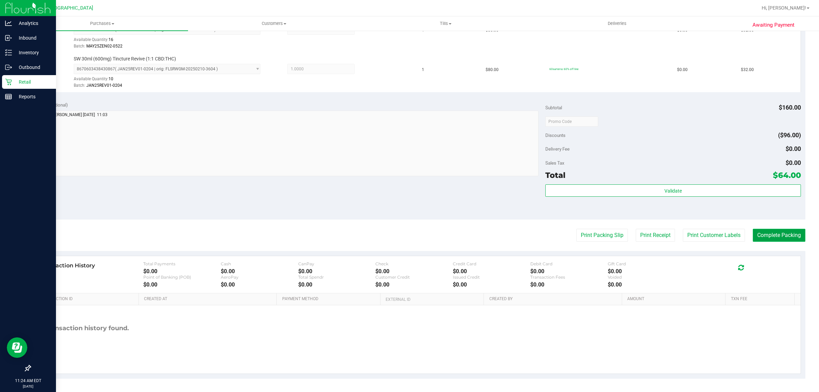
click at [762, 237] on button "Complete Packing" at bounding box center [778, 235] width 53 height 13
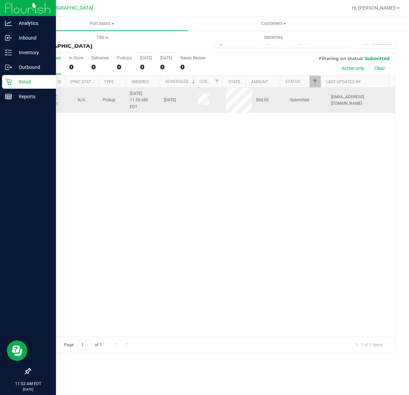
click at [45, 94] on link "11812817" at bounding box center [47, 96] width 19 height 5
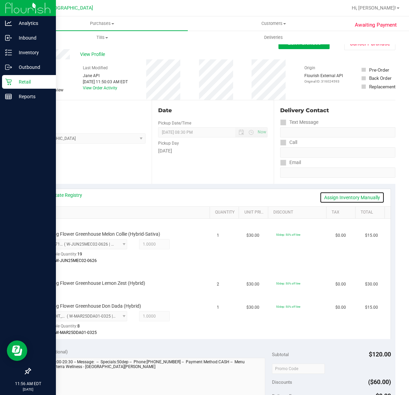
click at [353, 198] on link "Assign Inventory Manually" at bounding box center [352, 198] width 65 height 12
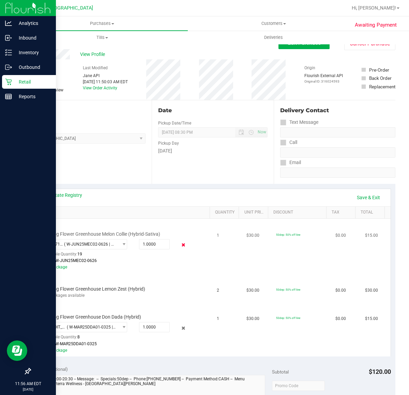
click at [180, 244] on icon at bounding box center [183, 245] width 7 height 8
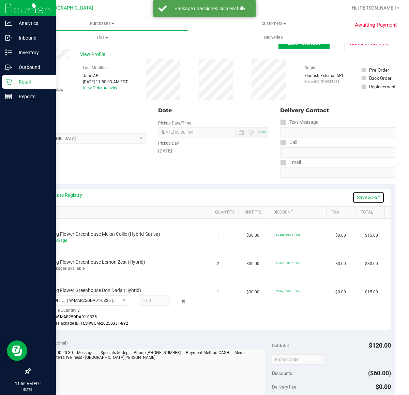
click at [364, 198] on link "Save & Exit" at bounding box center [369, 198] width 32 height 12
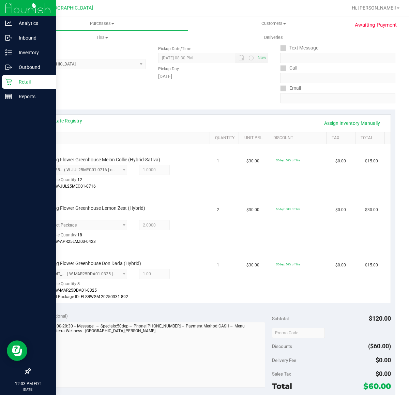
scroll to position [213, 0]
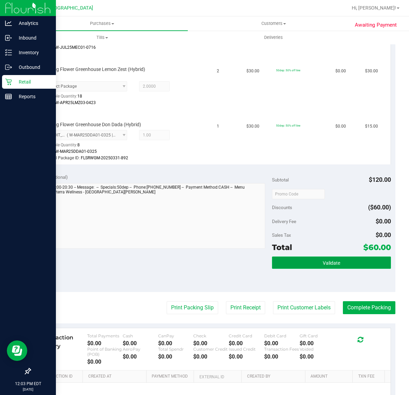
click at [320, 257] on button "Validate" at bounding box center [331, 262] width 119 height 12
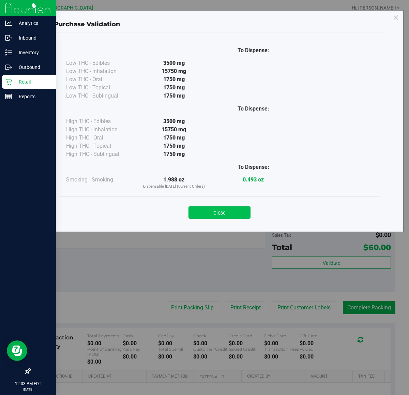
click at [216, 215] on button "Close" at bounding box center [220, 212] width 62 height 12
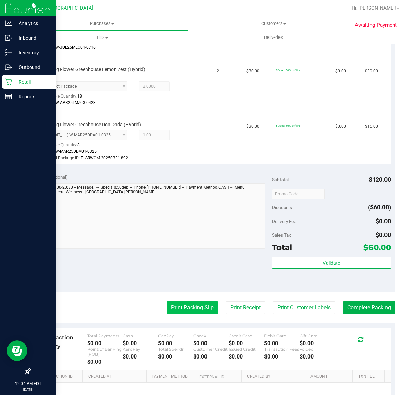
click at [167, 309] on button "Print Packing Slip" at bounding box center [192, 307] width 51 height 13
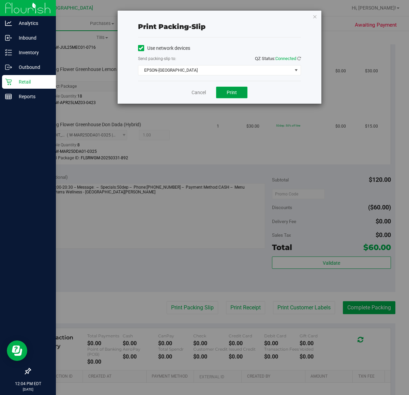
click at [221, 92] on button "Print" at bounding box center [231, 93] width 31 height 12
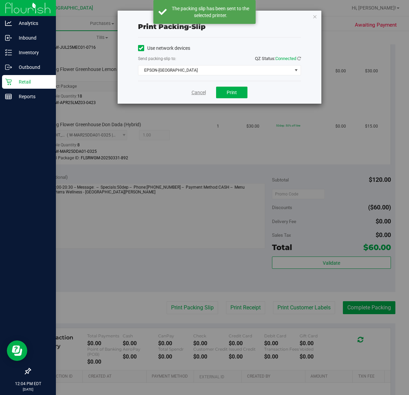
click at [204, 93] on link "Cancel" at bounding box center [199, 92] width 14 height 7
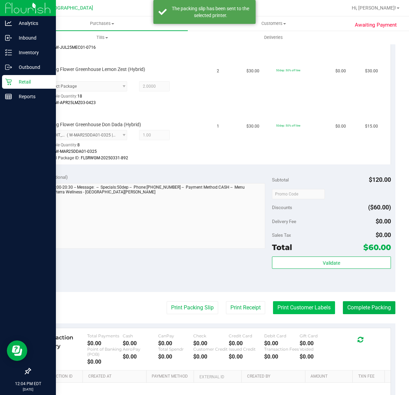
click at [304, 304] on button "Print Customer Labels" at bounding box center [304, 307] width 62 height 13
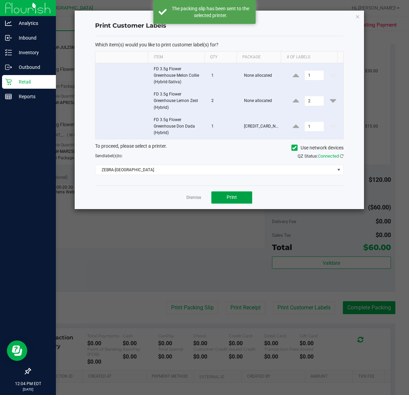
click at [231, 200] on span "Print" at bounding box center [232, 196] width 10 height 5
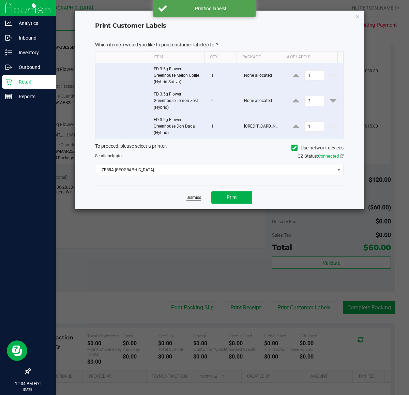
click at [193, 198] on link "Dismiss" at bounding box center [194, 198] width 15 height 6
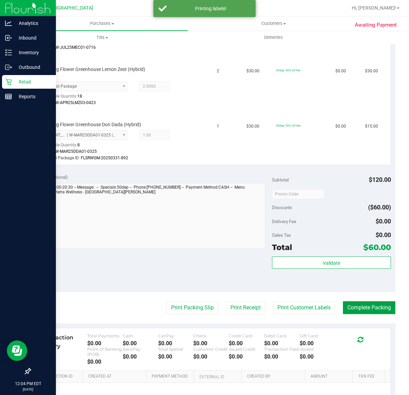
click at [366, 305] on button "Complete Packing" at bounding box center [369, 307] width 53 height 13
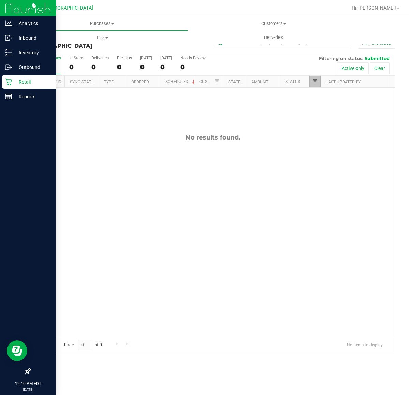
click at [314, 84] on span "Filter" at bounding box center [314, 81] width 5 height 5
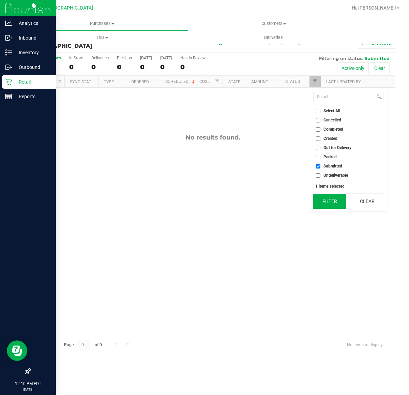
click at [326, 201] on button "Filter" at bounding box center [329, 201] width 33 height 15
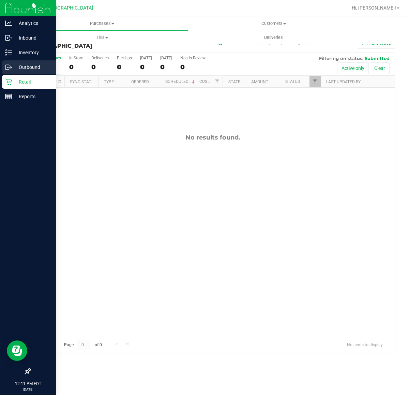
click at [18, 60] on div "Outbound" at bounding box center [29, 67] width 54 height 14
click at [19, 54] on p "Inventory" at bounding box center [32, 52] width 41 height 8
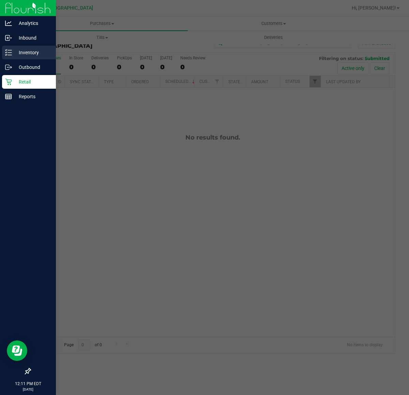
click at [34, 54] on p "Inventory" at bounding box center [32, 52] width 41 height 8
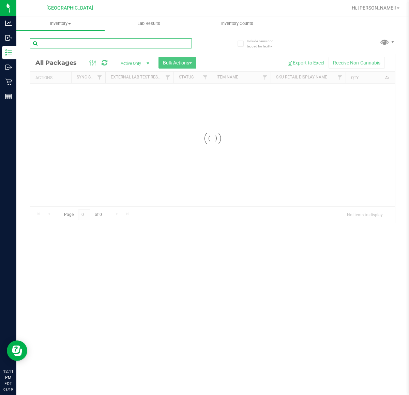
click at [61, 45] on input "text" at bounding box center [111, 43] width 162 height 10
type input "1567890370097449"
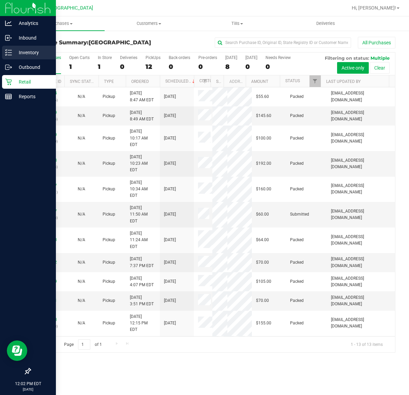
click at [25, 53] on p "Inventory" at bounding box center [32, 52] width 41 height 8
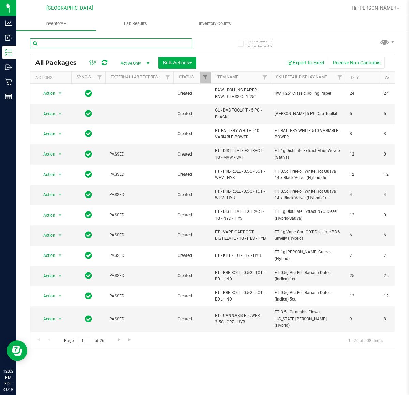
click at [106, 41] on input "text" at bounding box center [111, 43] width 162 height 10
type input "9587714727513179"
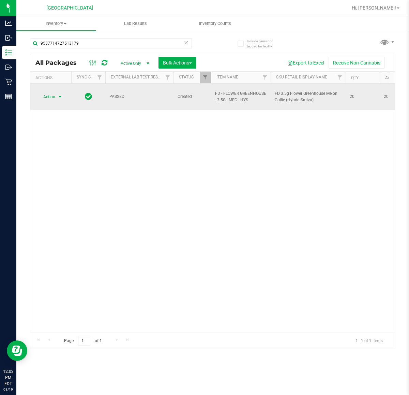
click at [48, 95] on span "Action" at bounding box center [46, 97] width 18 height 10
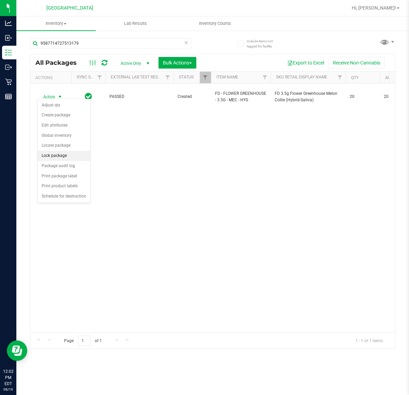
click at [65, 156] on li "Lock package" at bounding box center [64, 156] width 53 height 10
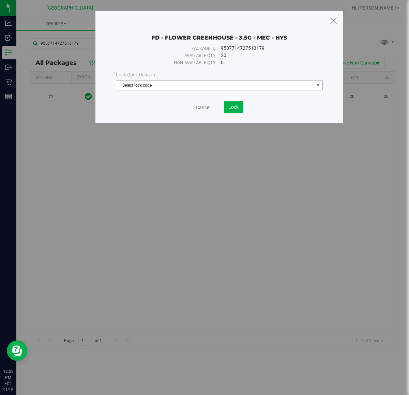
click at [161, 86] on span "Select lock code" at bounding box center [215, 85] width 198 height 10
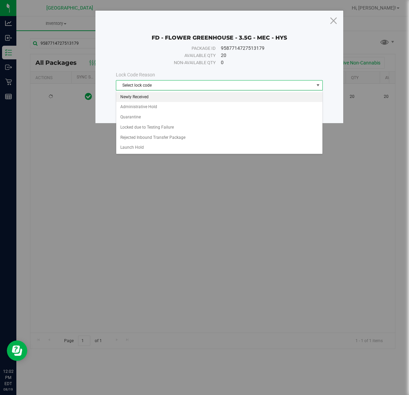
click at [149, 98] on li "Newly Received" at bounding box center [219, 97] width 206 height 10
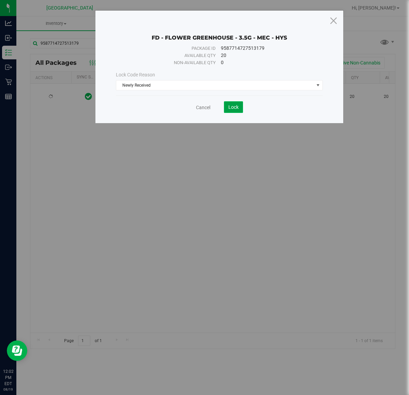
click at [237, 110] on span "Lock" at bounding box center [234, 106] width 10 height 5
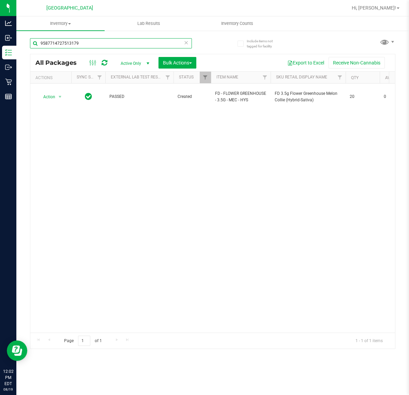
click at [107, 43] on input "9587714727513179" at bounding box center [111, 43] width 162 height 10
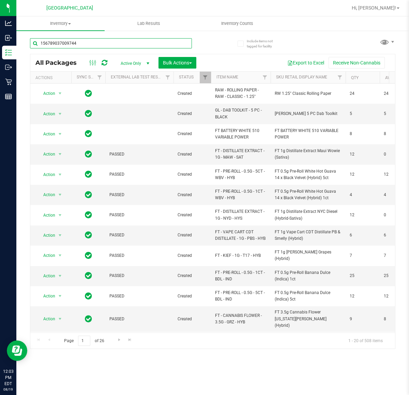
type input "1567890370097449"
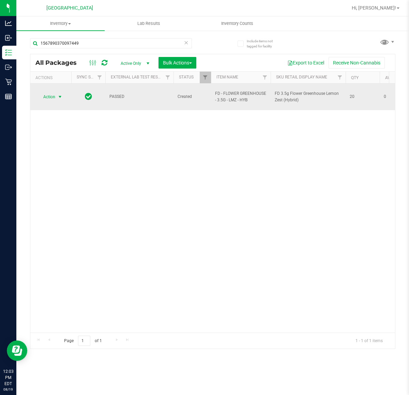
click at [60, 95] on span "select" at bounding box center [59, 96] width 5 height 5
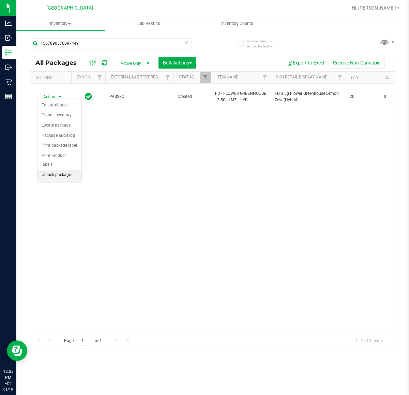
click at [55, 170] on li "Unlock package" at bounding box center [60, 175] width 44 height 10
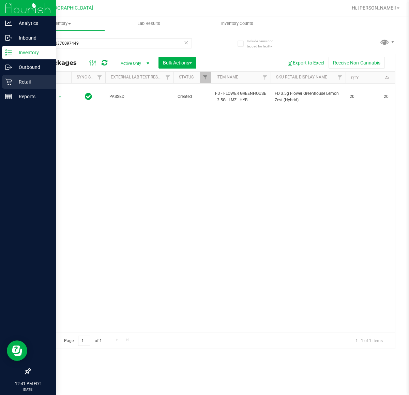
click at [31, 84] on p "Retail" at bounding box center [32, 82] width 41 height 8
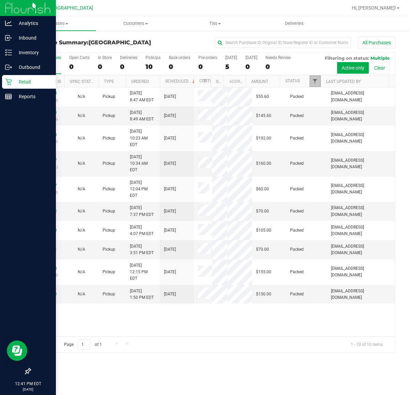
click at [314, 84] on span "Filter" at bounding box center [314, 80] width 5 height 5
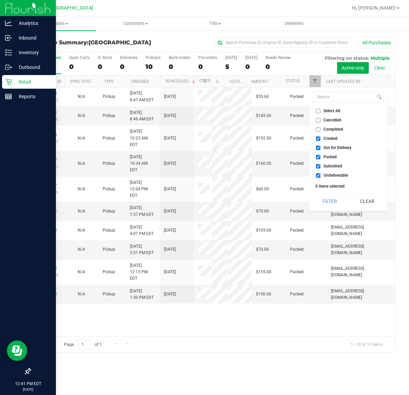
click at [318, 140] on input "Created" at bounding box center [318, 138] width 4 height 4
checkbox input "false"
click at [319, 146] on input "Out for Delivery" at bounding box center [318, 148] width 4 height 4
checkbox input "false"
click at [319, 155] on input "Packed" at bounding box center [318, 157] width 4 height 4
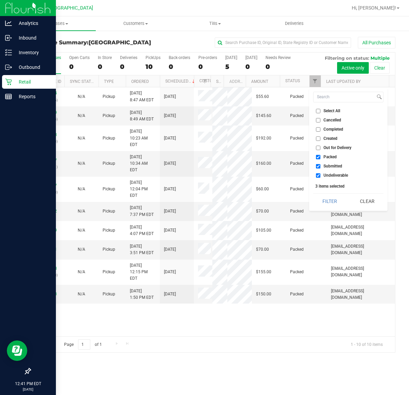
checkbox input "false"
click at [318, 176] on input "Undeliverable" at bounding box center [318, 175] width 4 height 4
checkbox input "false"
click at [328, 203] on button "Filter" at bounding box center [329, 201] width 33 height 15
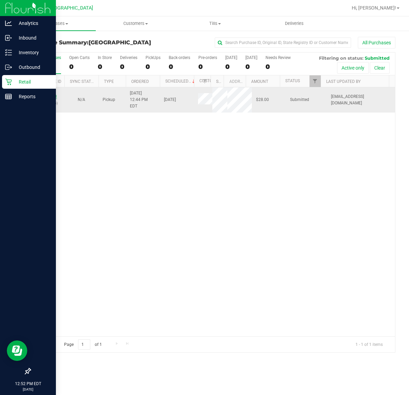
click at [51, 94] on link "11813183" at bounding box center [47, 96] width 19 height 5
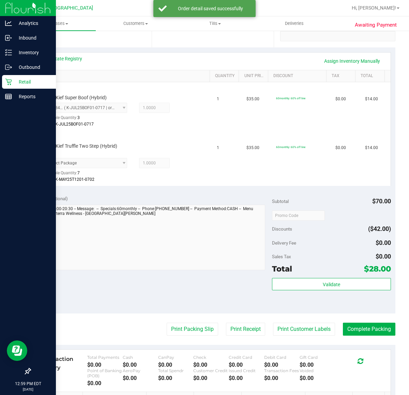
scroll to position [213, 0]
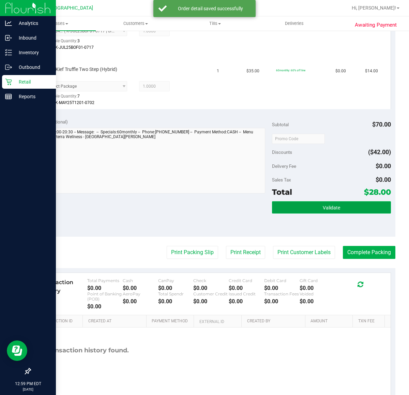
click at [302, 204] on button "Validate" at bounding box center [331, 207] width 119 height 12
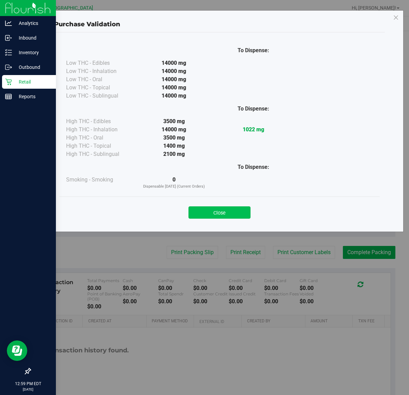
click at [231, 212] on button "Close" at bounding box center [220, 212] width 62 height 12
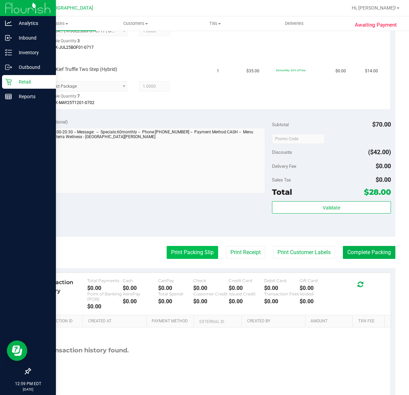
click at [185, 256] on button "Print Packing Slip" at bounding box center [192, 252] width 51 height 13
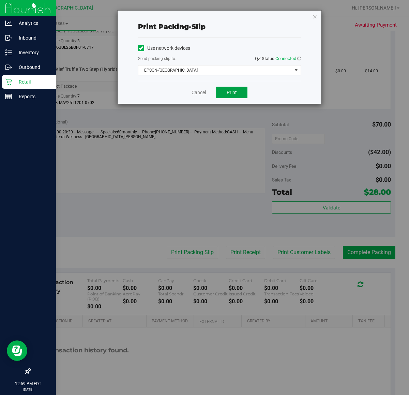
click at [229, 91] on span "Print" at bounding box center [232, 92] width 10 height 5
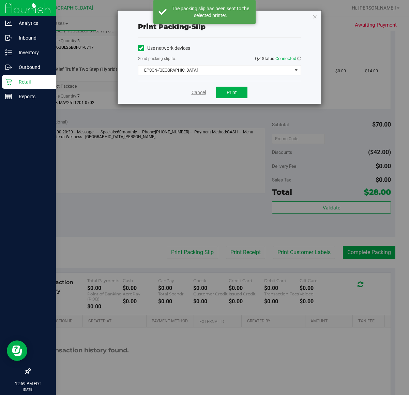
click at [202, 94] on link "Cancel" at bounding box center [199, 92] width 14 height 7
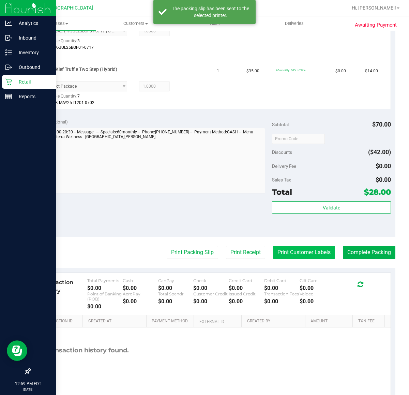
click at [295, 252] on button "Print Customer Labels" at bounding box center [304, 252] width 62 height 13
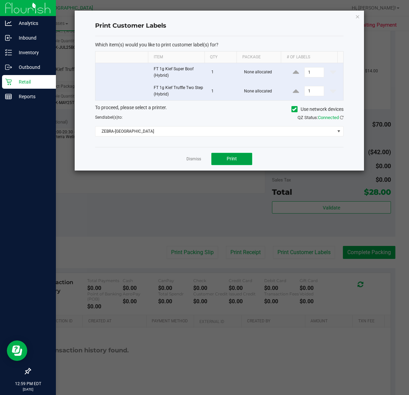
click at [231, 154] on button "Print" at bounding box center [231, 159] width 41 height 12
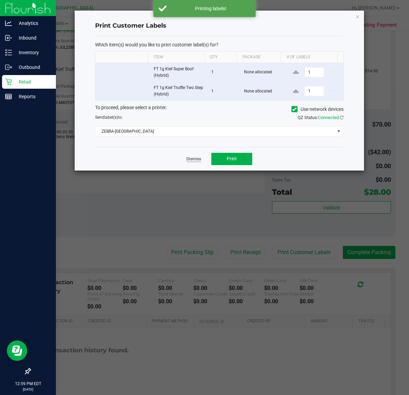
click at [196, 161] on link "Dismiss" at bounding box center [194, 159] width 15 height 6
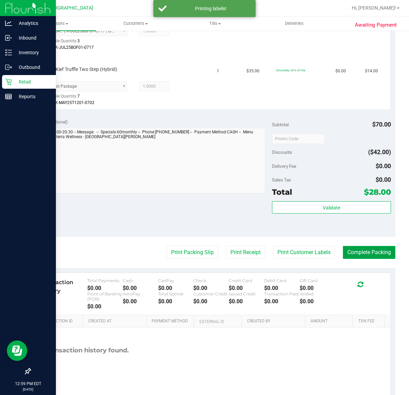
click at [362, 249] on button "Complete Packing" at bounding box center [369, 252] width 53 height 13
